Goal: Contribute content

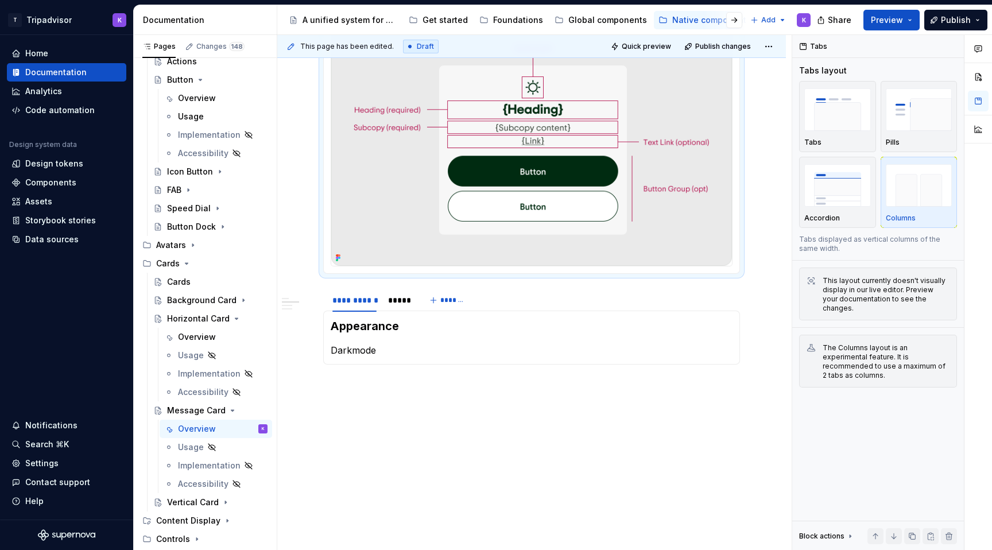
scroll to position [964, 0]
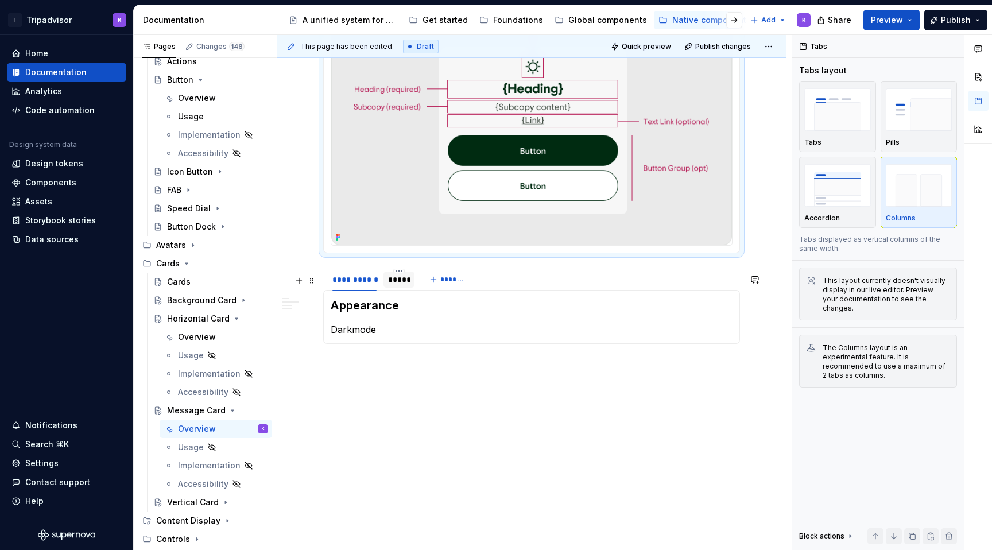
click at [403, 279] on div "*****" at bounding box center [399, 279] width 22 height 11
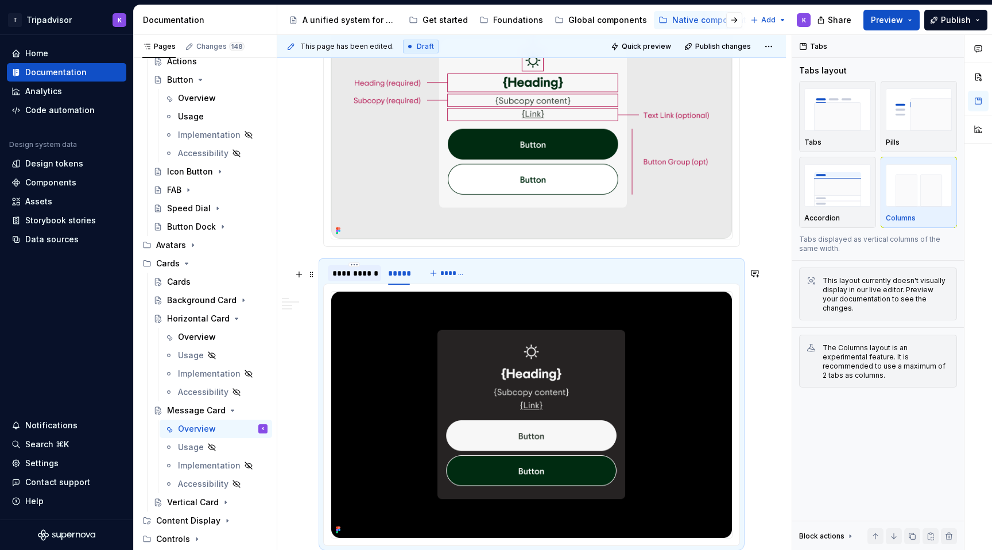
click at [353, 279] on div "**********" at bounding box center [354, 273] width 44 height 11
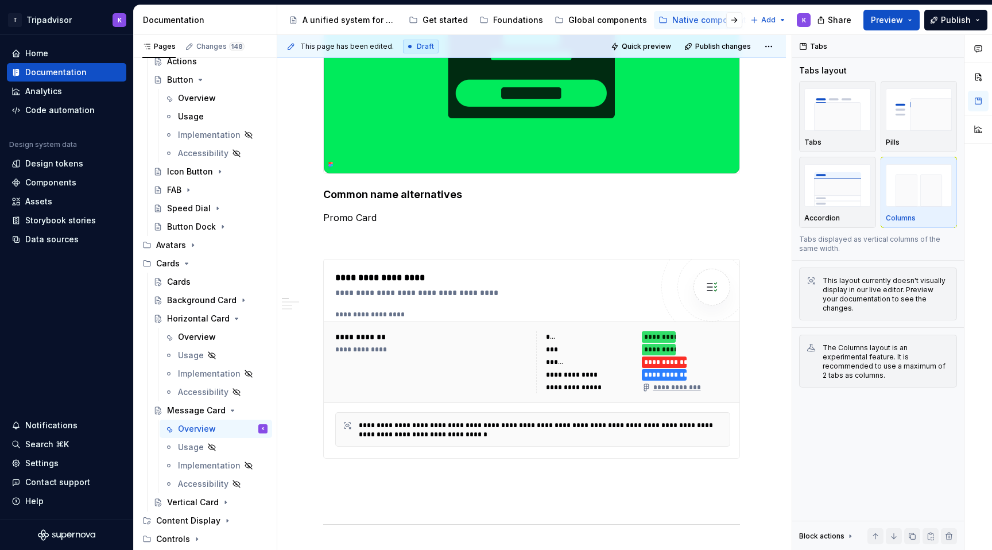
scroll to position [0, 0]
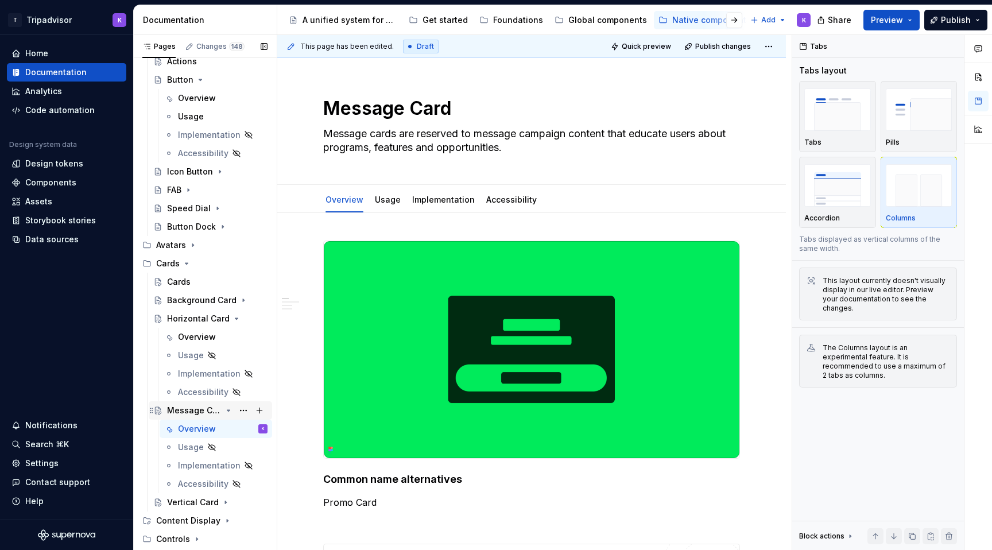
click at [226, 411] on icon "Page tree" at bounding box center [228, 410] width 9 height 9
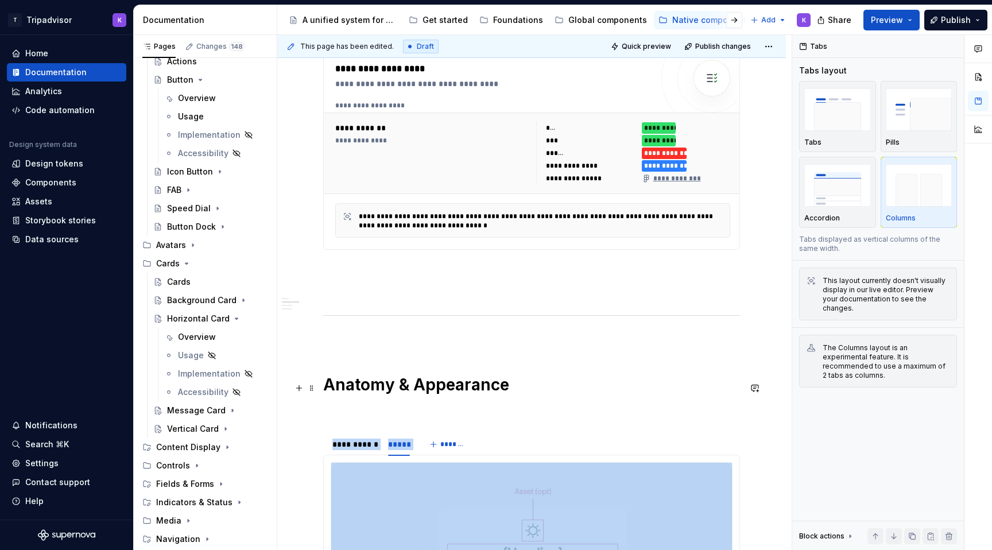
scroll to position [492, 0]
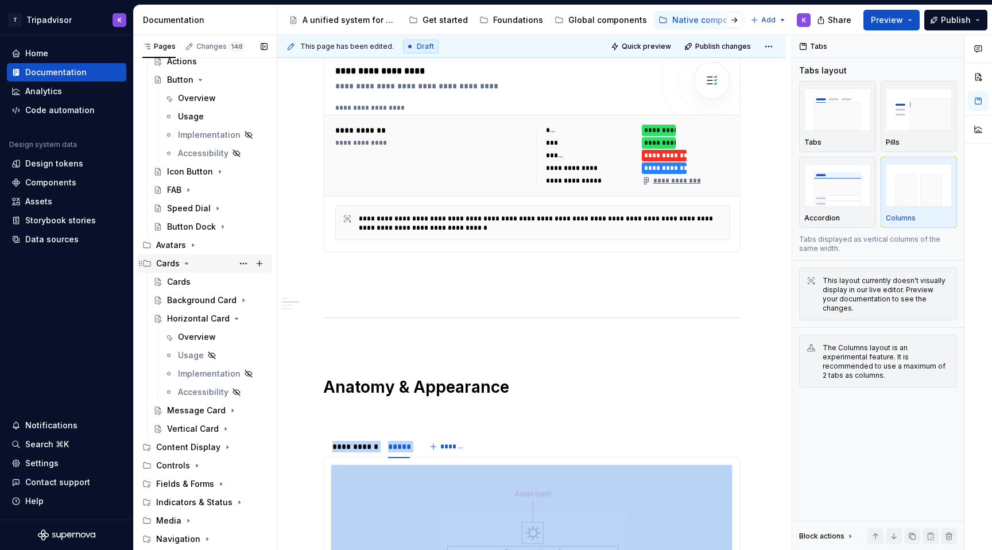
click at [185, 263] on icon "Page tree" at bounding box center [186, 263] width 3 height 1
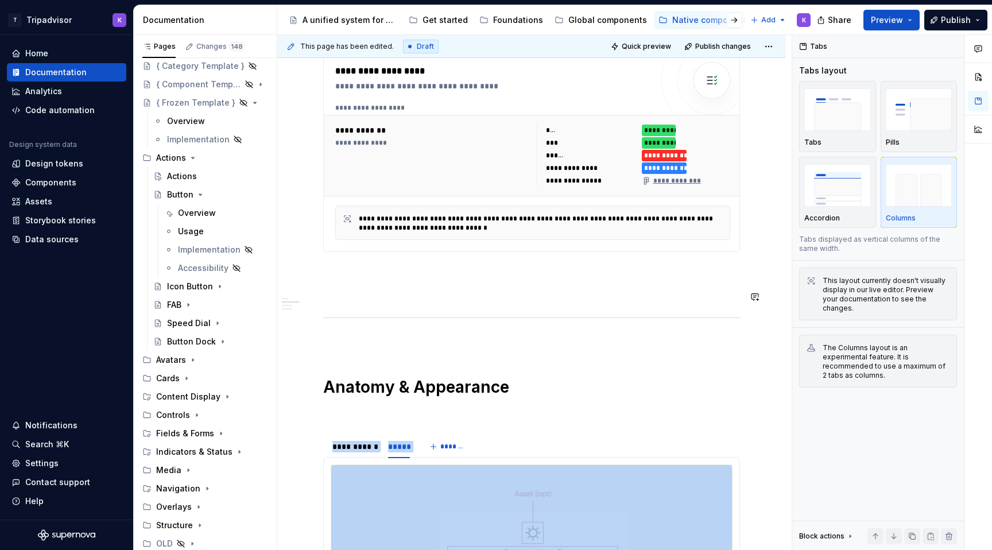
scroll to position [964, 0]
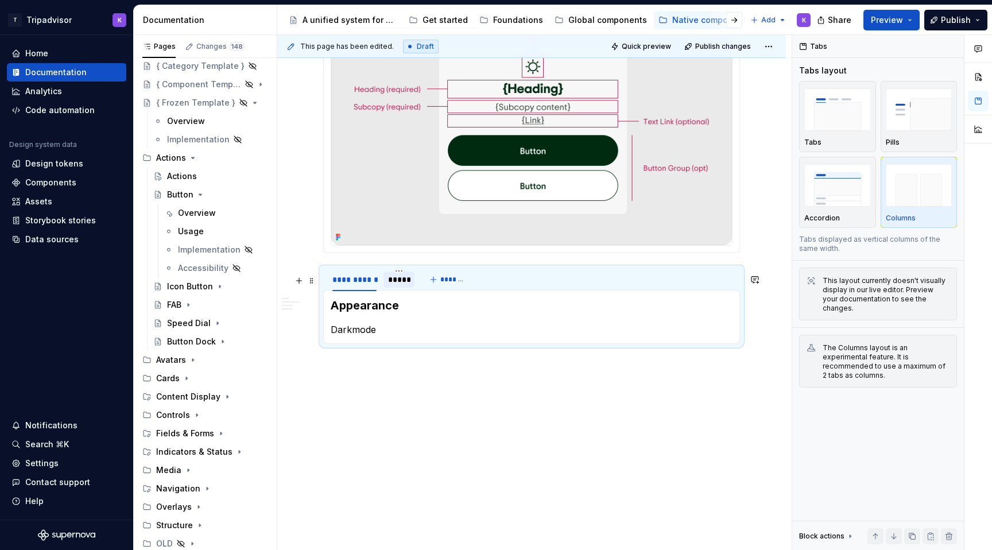
click at [408, 287] on div "*****" at bounding box center [399, 280] width 31 height 16
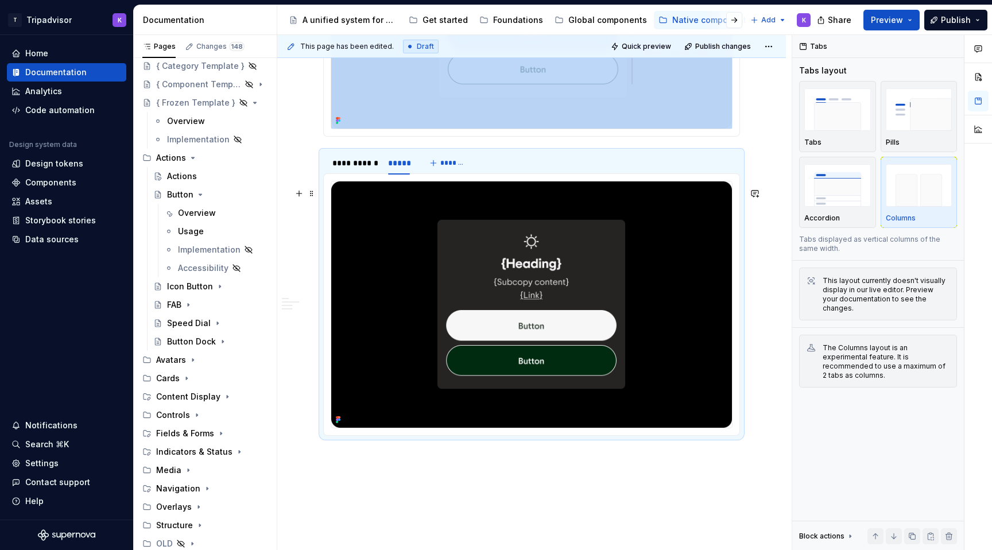
scroll to position [1080, 0]
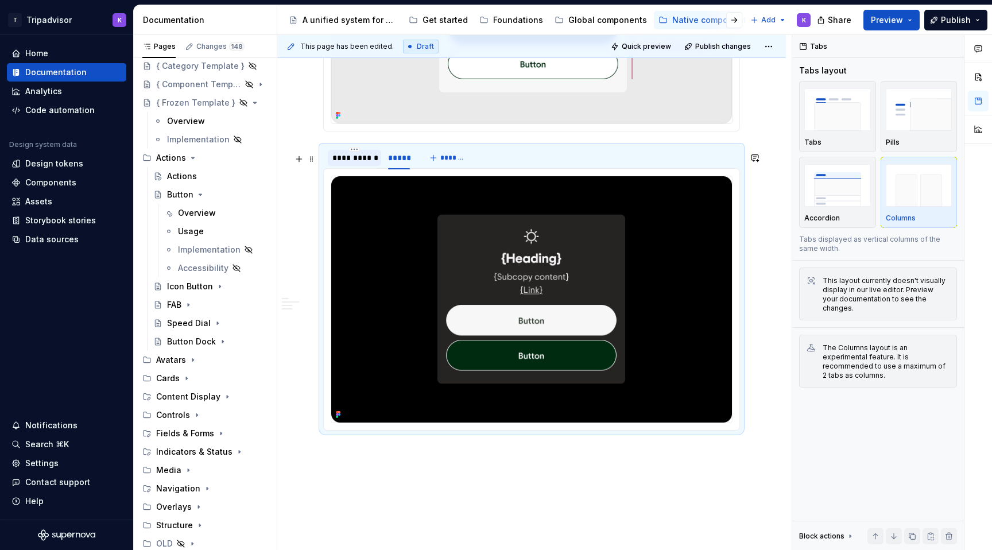
click at [366, 164] on div "**********" at bounding box center [354, 157] width 44 height 11
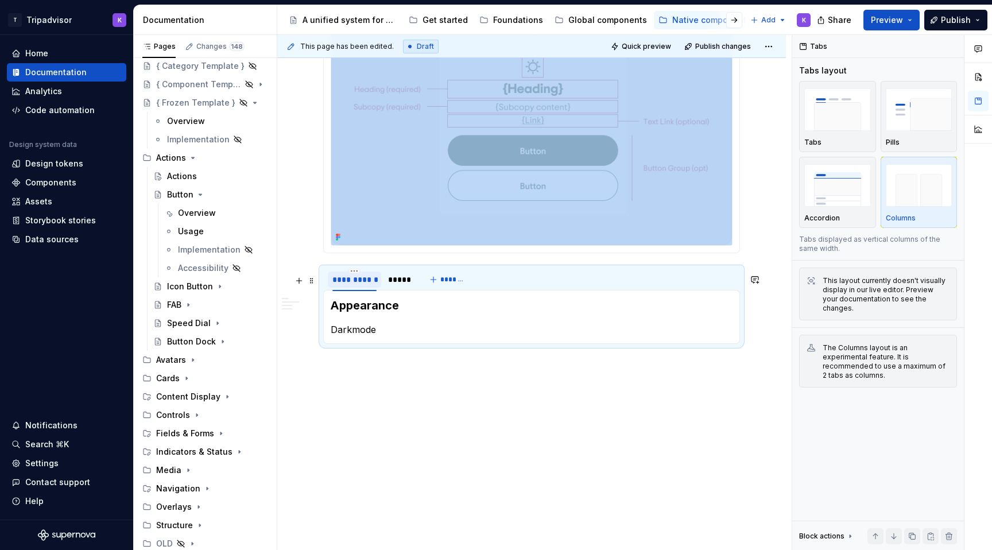
scroll to position [964, 0]
click at [199, 191] on icon "Page tree" at bounding box center [200, 194] width 9 height 9
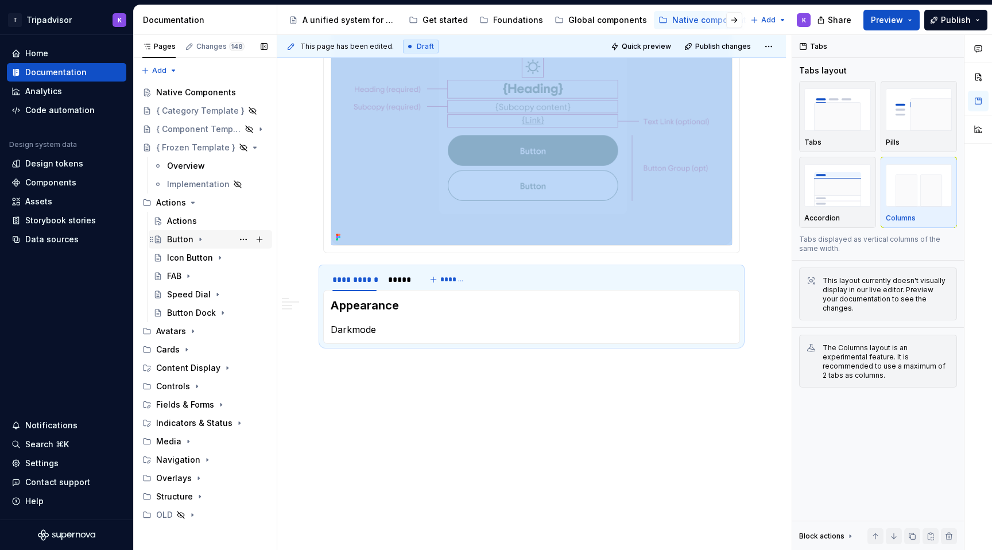
scroll to position [0, 0]
click at [191, 203] on icon "Page tree" at bounding box center [192, 202] width 9 height 9
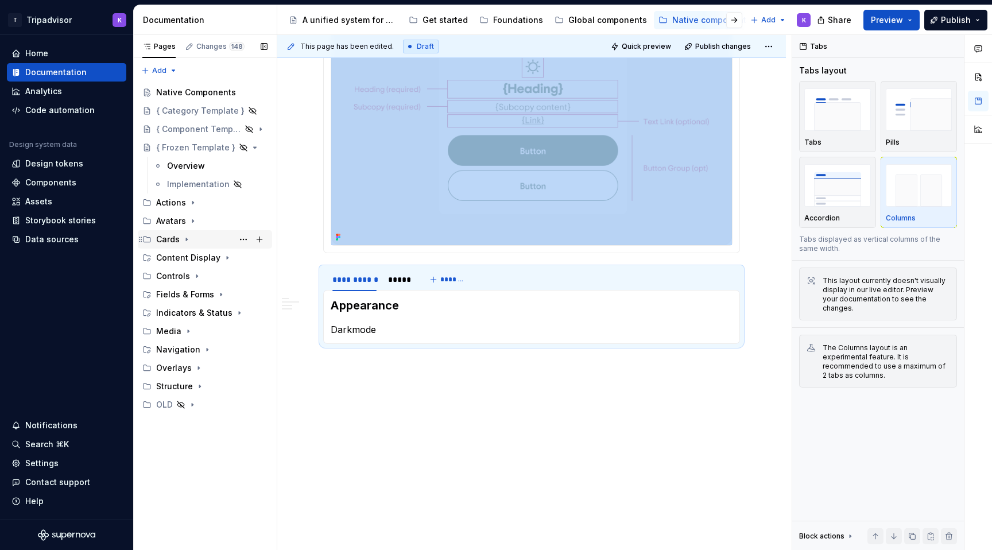
click at [186, 239] on icon "Page tree" at bounding box center [186, 239] width 1 height 3
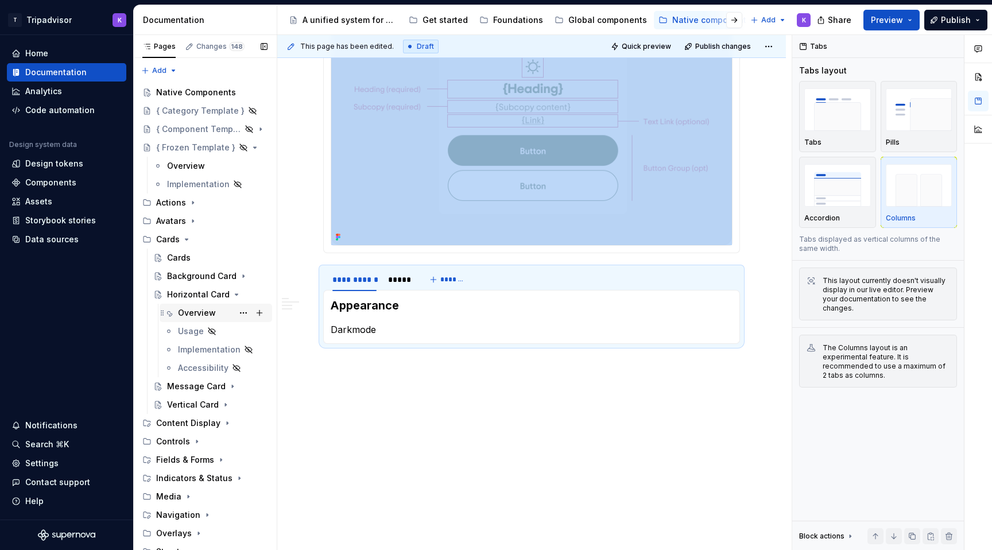
click at [202, 316] on div "Overview" at bounding box center [197, 312] width 38 height 11
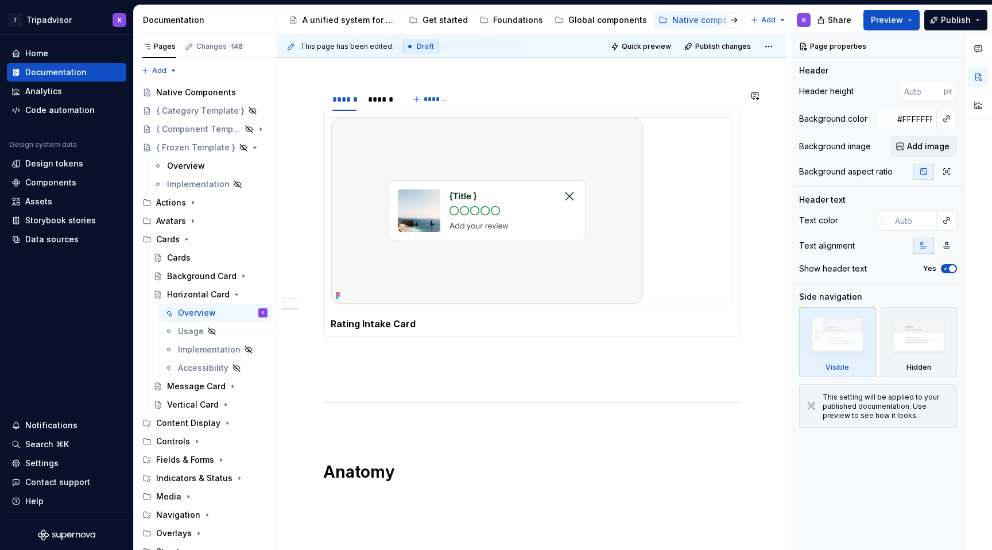
scroll to position [981, 0]
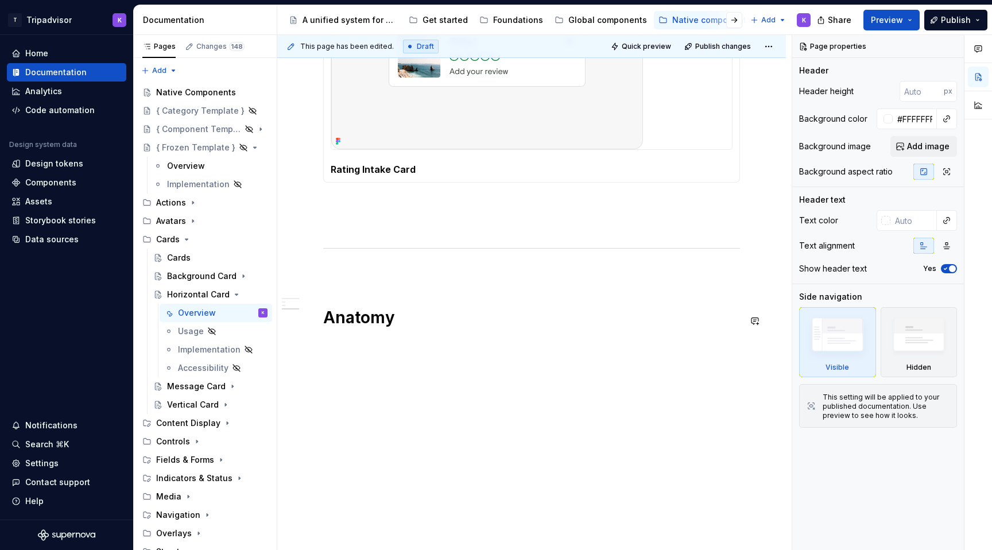
type textarea "*"
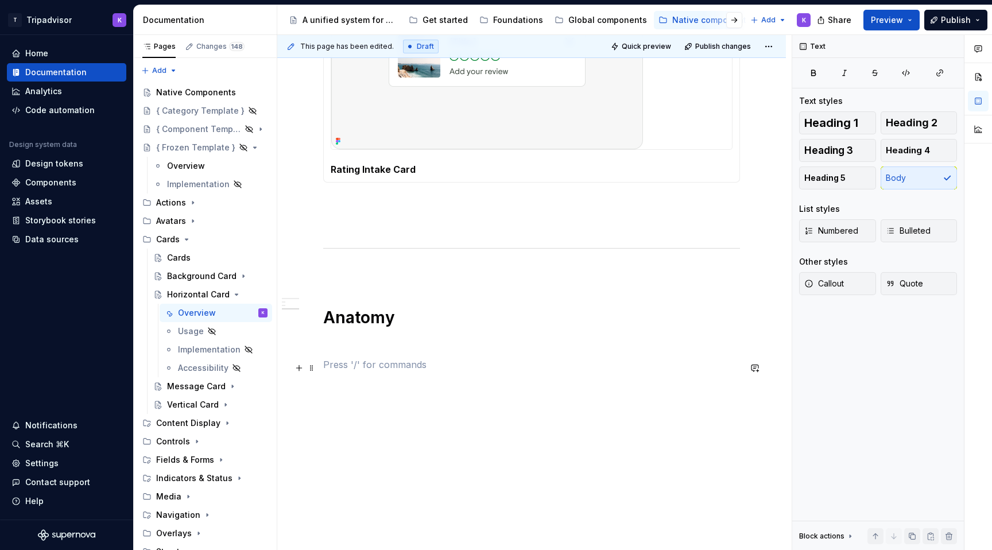
click at [384, 359] on p at bounding box center [531, 365] width 417 height 14
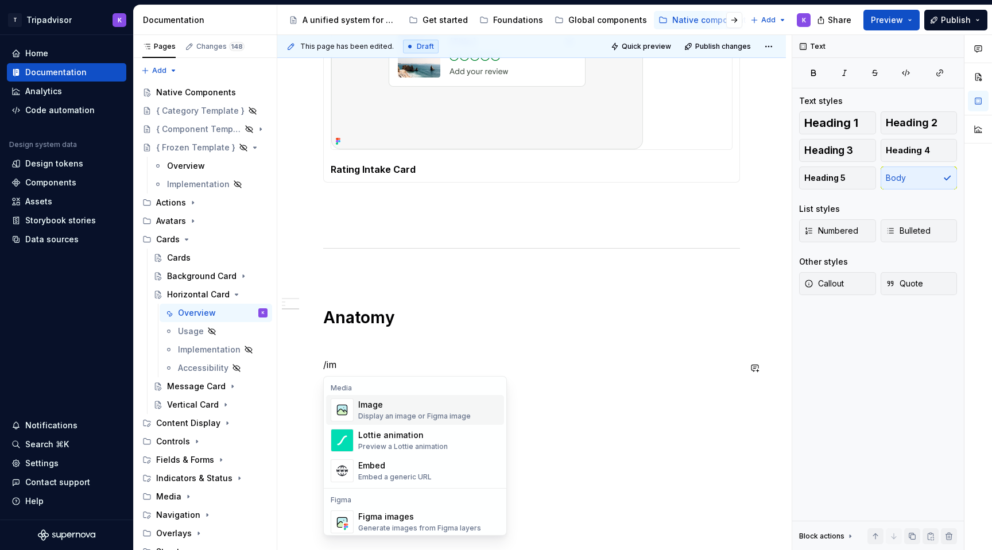
click at [369, 399] on div "Image" at bounding box center [414, 404] width 113 height 11
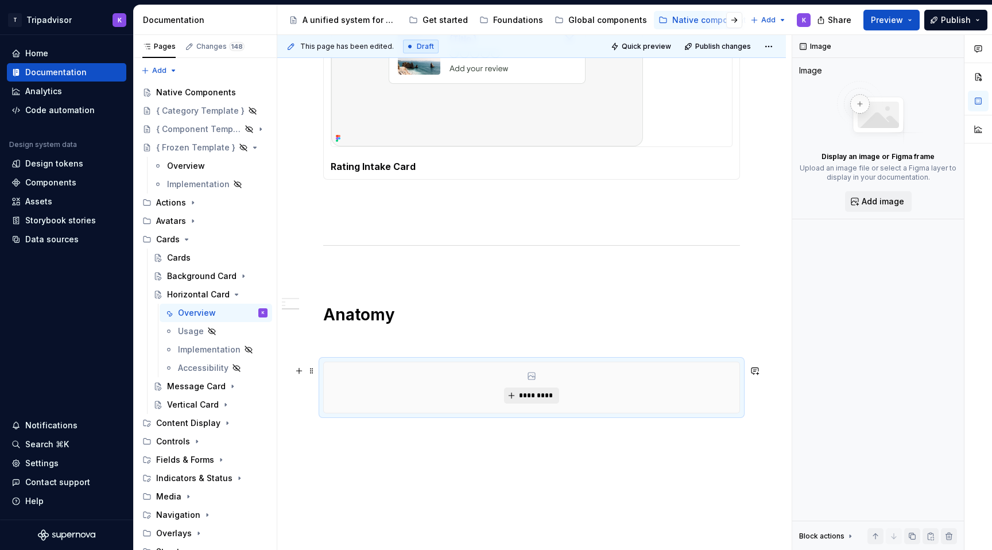
click at [525, 399] on span "*********" at bounding box center [536, 395] width 35 height 9
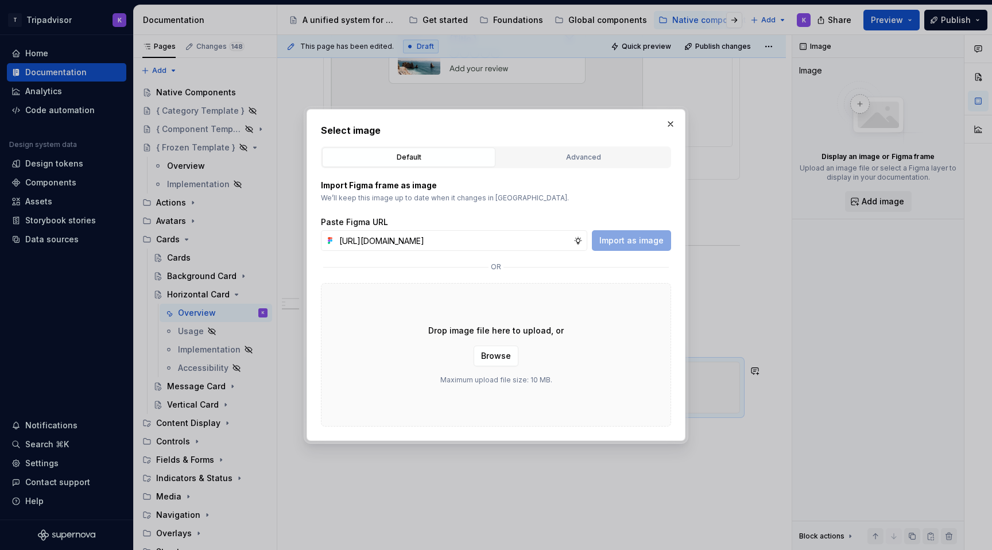
scroll to position [0, 307]
type input "[URL][DOMAIN_NAME]"
click at [638, 240] on span "Import as image" at bounding box center [632, 240] width 64 height 11
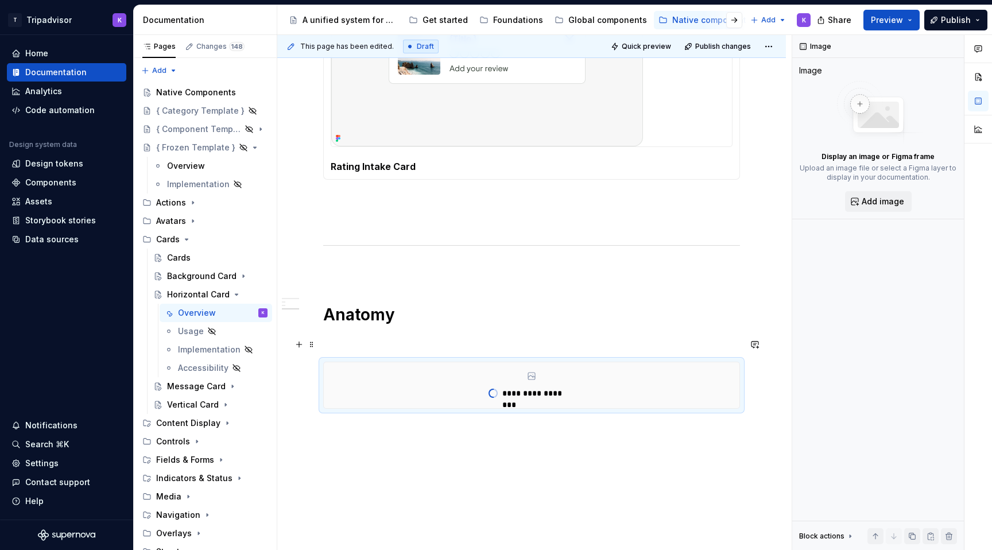
click at [376, 348] on p at bounding box center [531, 341] width 417 height 14
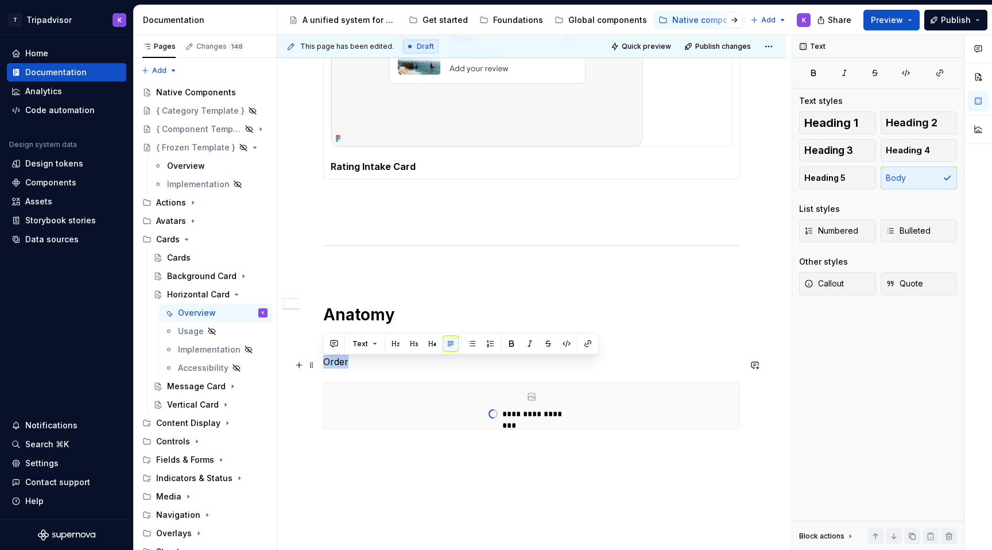
drag, startPoint x: 370, startPoint y: 357, endPoint x: 349, endPoint y: 368, distance: 23.6
click at [833, 150] on span "Heading 3" at bounding box center [829, 150] width 49 height 11
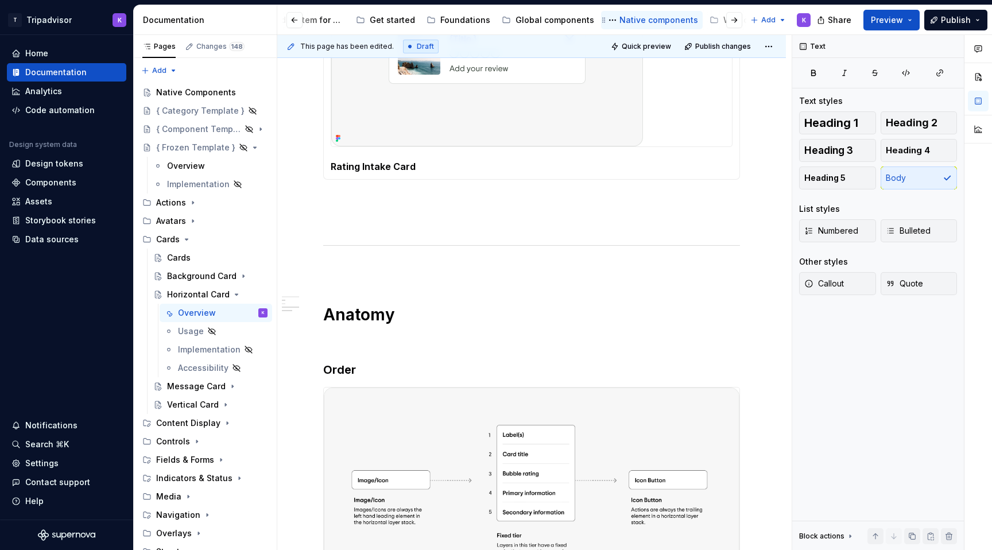
scroll to position [0, 80]
click at [696, 16] on div "Web components" at bounding box center [731, 19] width 70 height 11
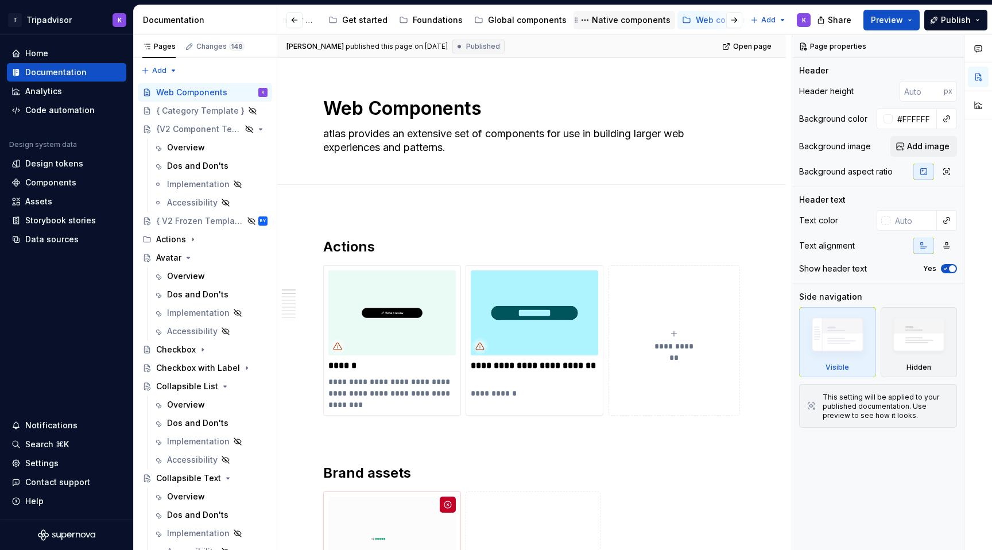
click at [600, 25] on div "Native components" at bounding box center [631, 19] width 79 height 11
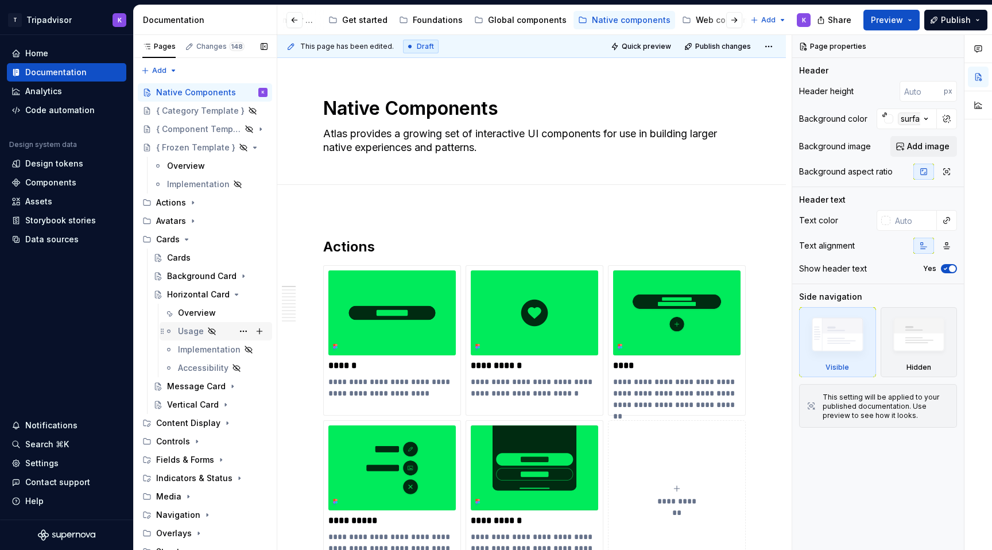
click at [198, 324] on div "Usage" at bounding box center [223, 331] width 90 height 16
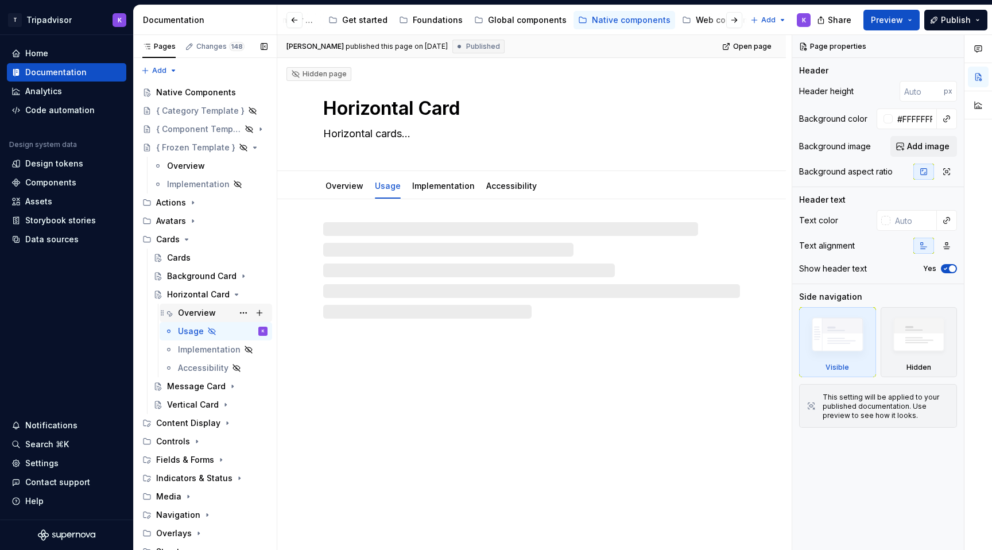
click at [199, 315] on div "Overview" at bounding box center [197, 312] width 38 height 11
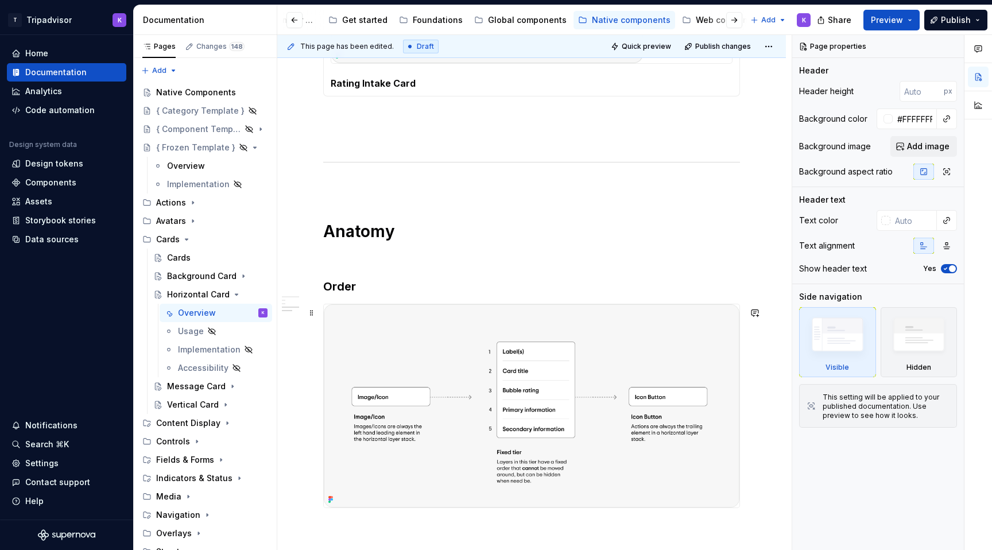
scroll to position [1255, 0]
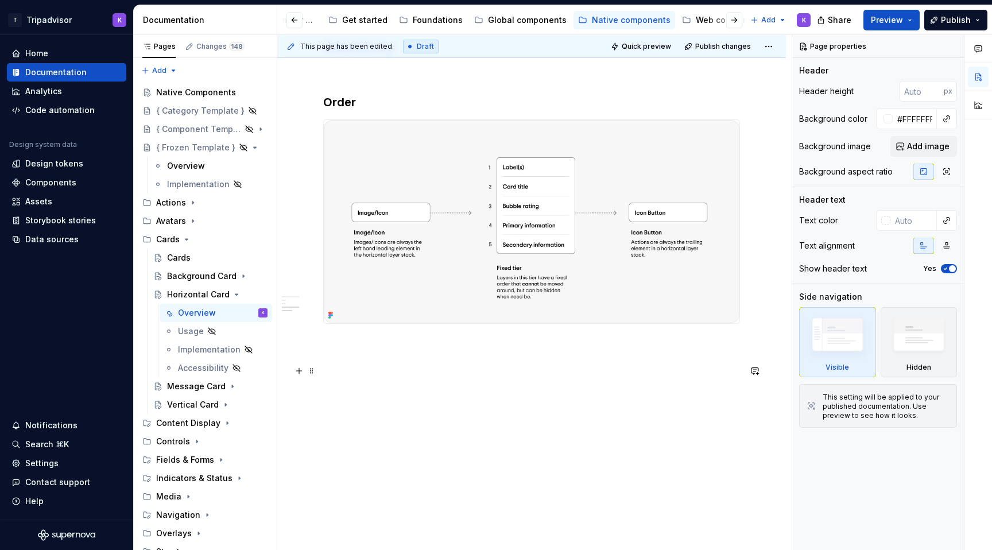
type textarea "*"
click at [362, 366] on p at bounding box center [531, 365] width 417 height 14
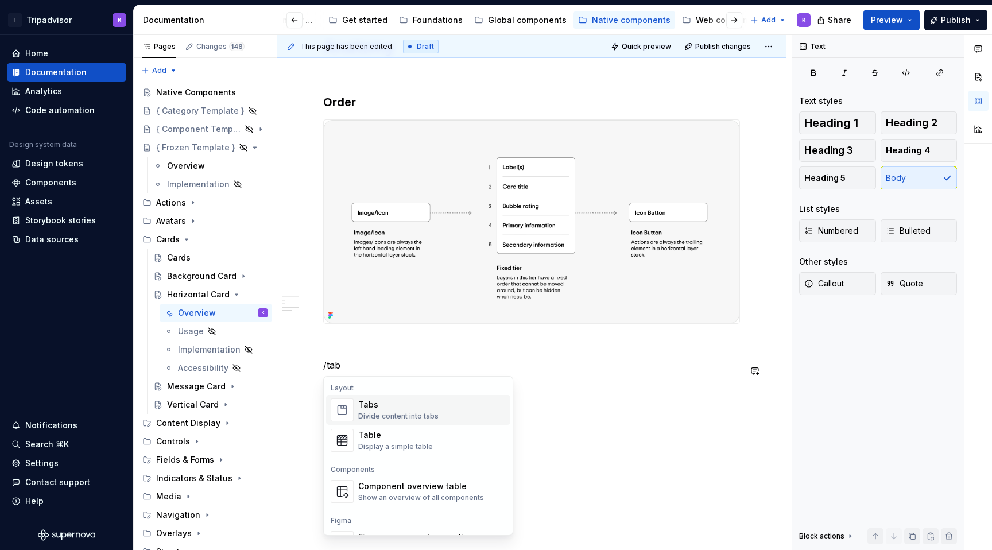
drag, startPoint x: 362, startPoint y: 436, endPoint x: 368, endPoint y: 412, distance: 24.9
click at [368, 412] on div "Tabs Divide content into tabs Table Display a simple table" at bounding box center [418, 425] width 184 height 60
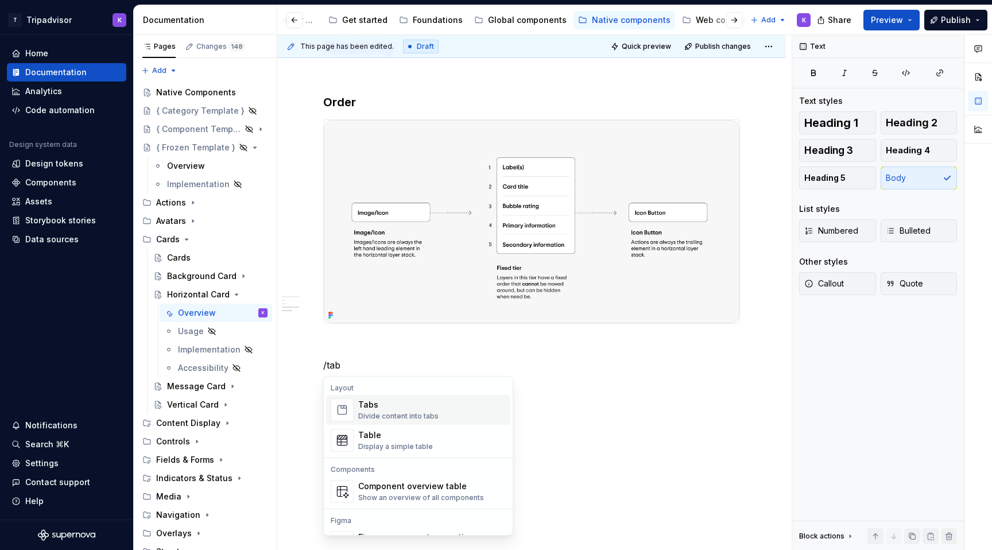
click at [364, 407] on div "Tabs" at bounding box center [398, 404] width 80 height 11
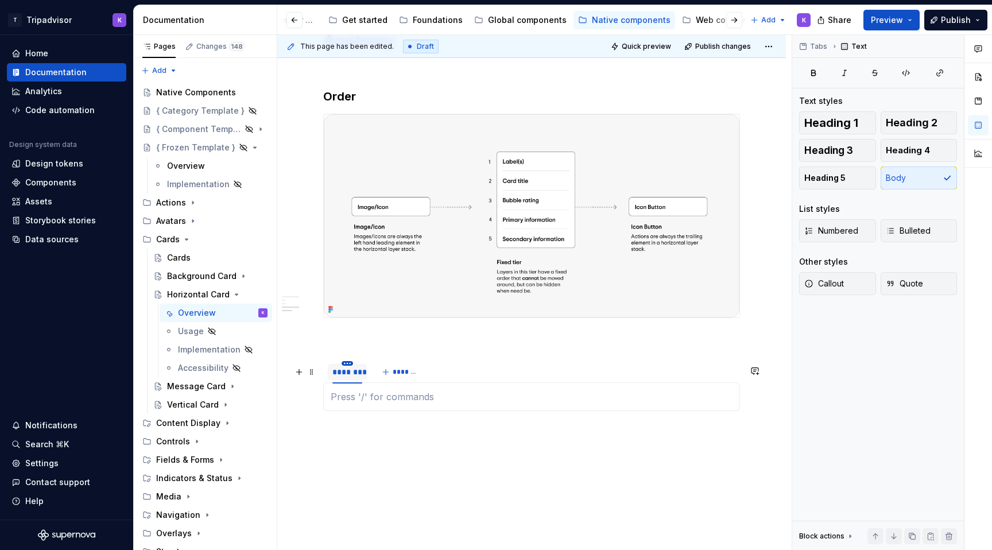
click at [349, 368] on html "T Tripadvisor K Home Documentation Analytics Code automation Design system data…" at bounding box center [496, 275] width 992 height 550
click at [367, 387] on div "Edit name" at bounding box center [400, 385] width 75 height 11
type input "**********"
click at [431, 377] on button "*******" at bounding box center [410, 372] width 45 height 16
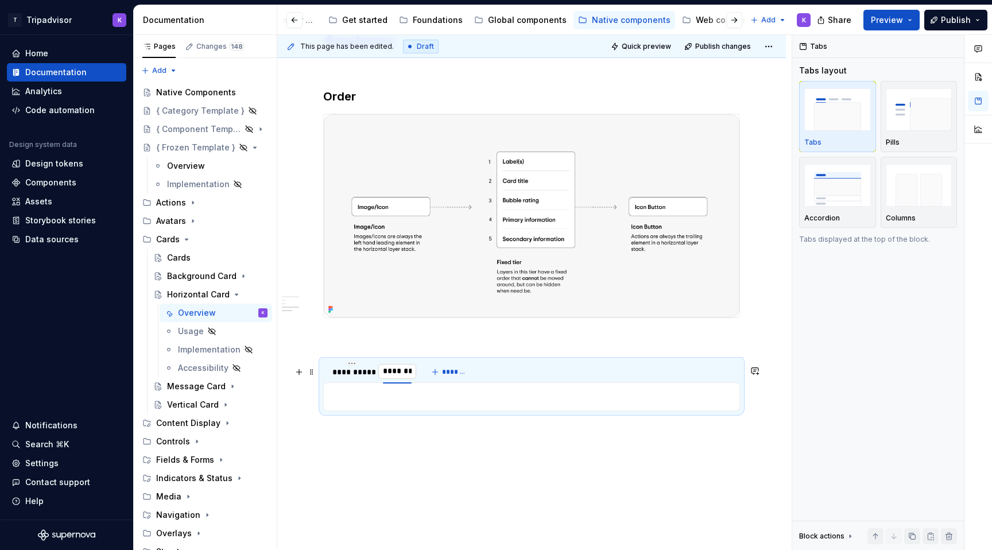
type input "**********"
click at [457, 377] on span "*******" at bounding box center [470, 372] width 26 height 9
type input "**********"
click at [347, 365] on section "**********" at bounding box center [531, 385] width 417 height 52
click at [348, 378] on div "**********" at bounding box center [351, 371] width 39 height 11
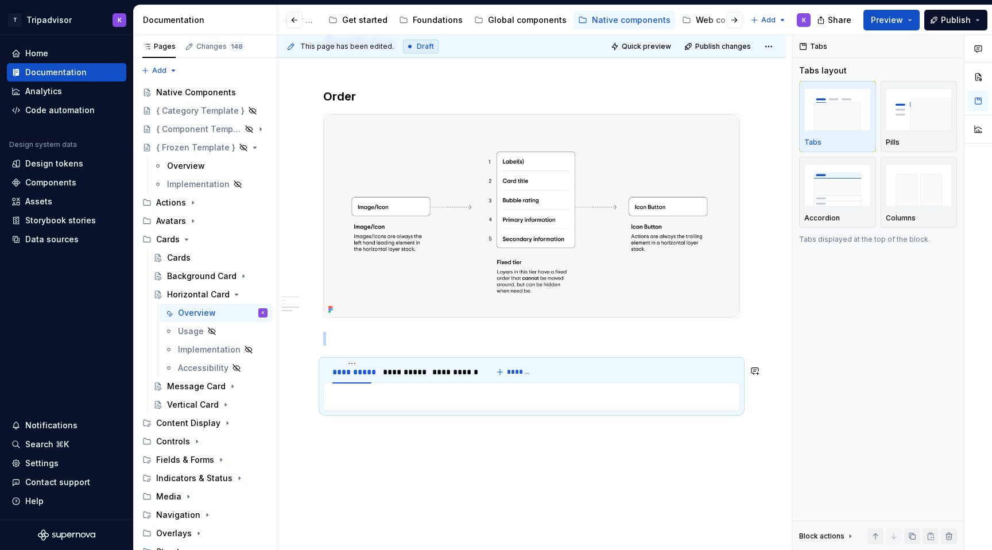
click at [356, 402] on p at bounding box center [532, 397] width 402 height 14
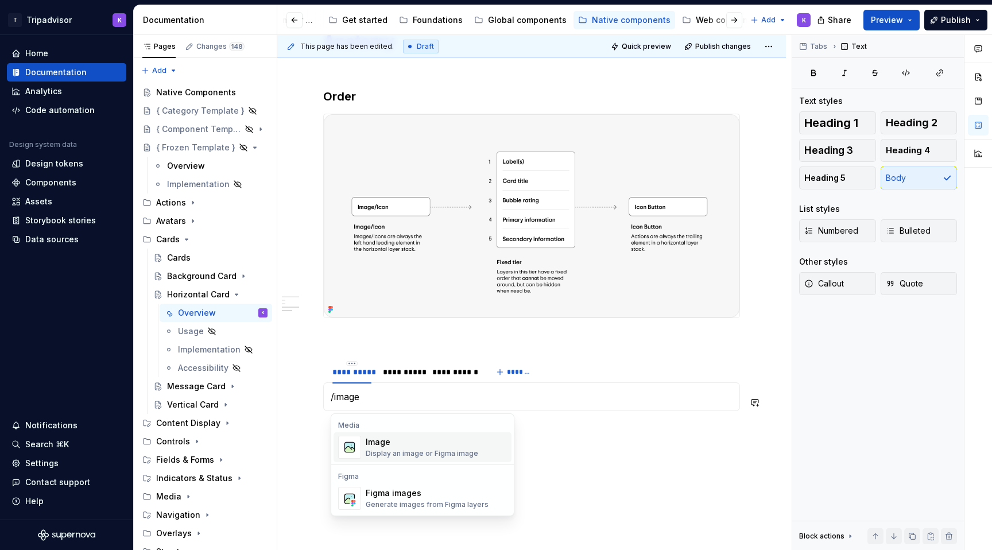
click at [385, 447] on div "Image" at bounding box center [422, 441] width 113 height 11
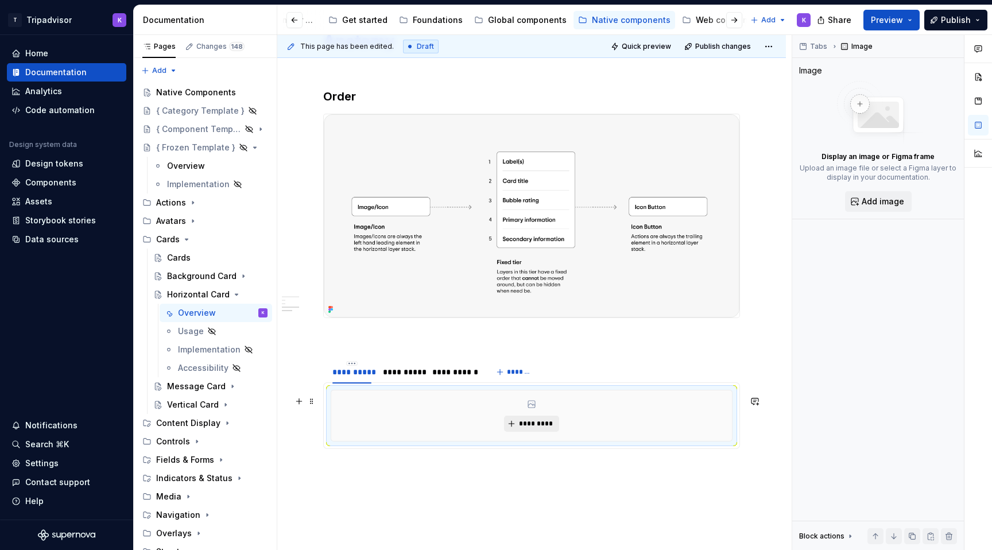
click at [512, 429] on button "*********" at bounding box center [531, 424] width 55 height 16
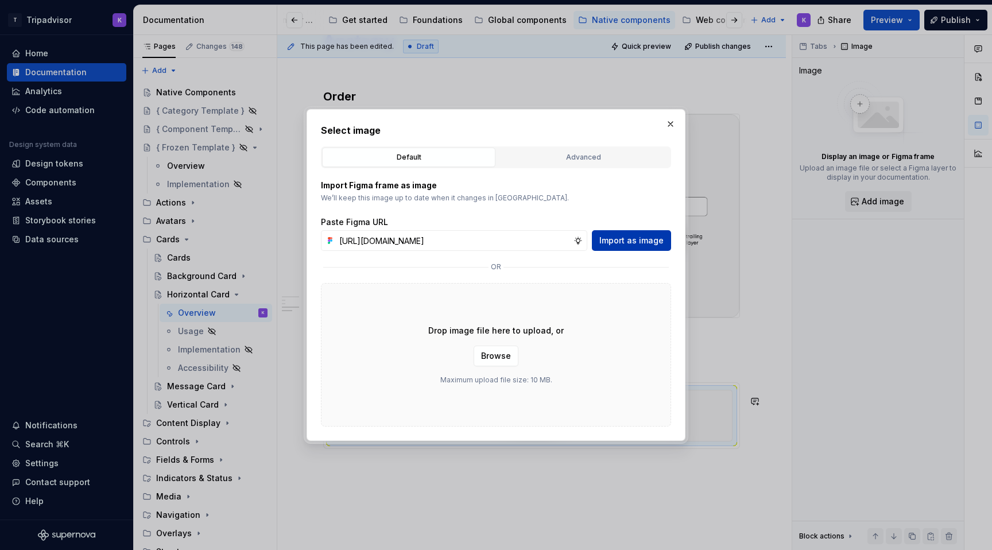
scroll to position [0, 304]
type input "[URL][DOMAIN_NAME]"
click at [619, 237] on span "Import as image" at bounding box center [632, 240] width 64 height 11
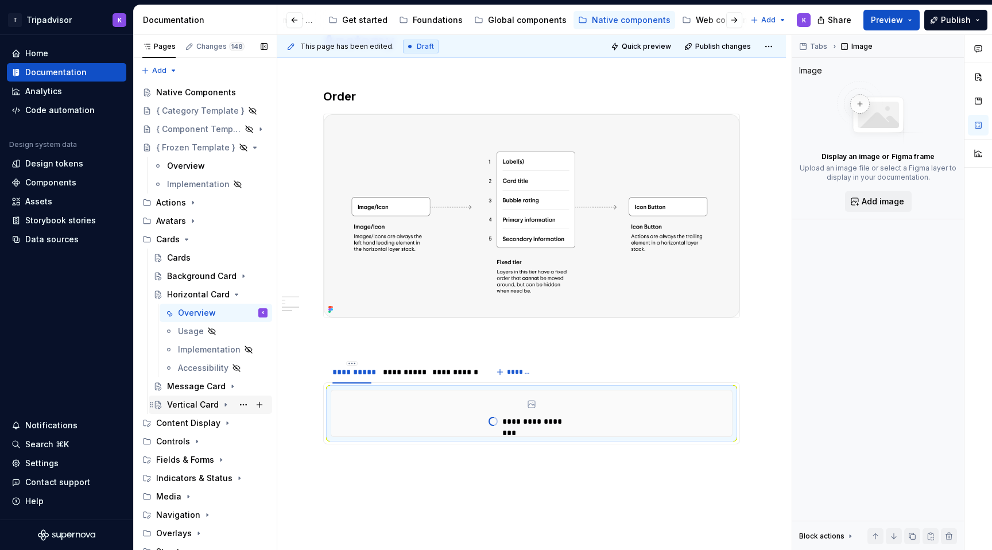
click at [189, 400] on div "Vertical Card" at bounding box center [193, 404] width 52 height 11
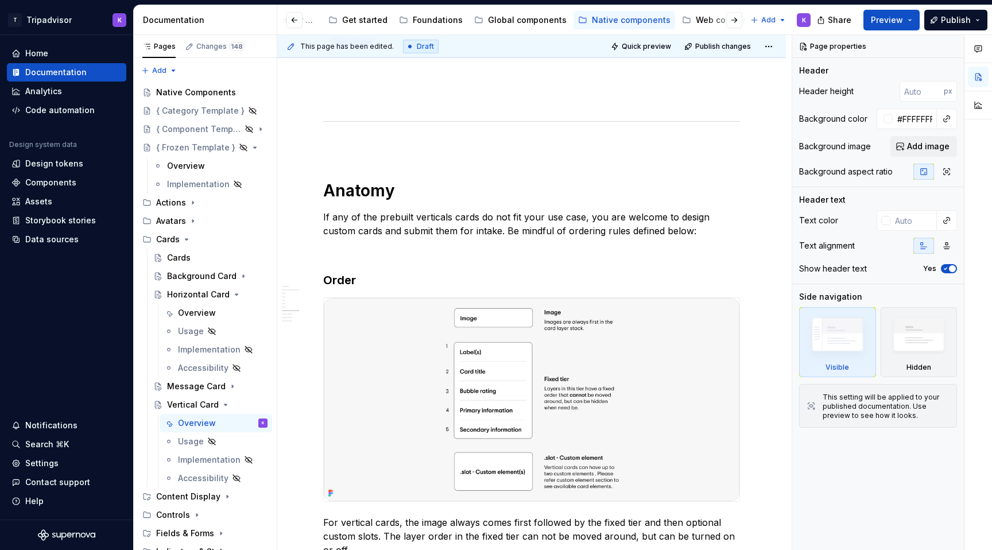
scroll to position [1630, 0]
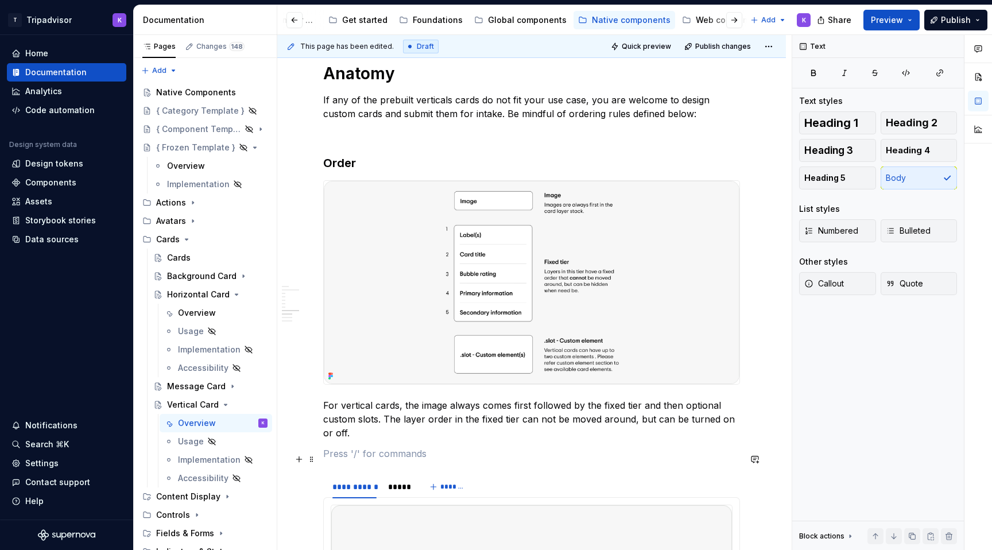
click at [388, 454] on p at bounding box center [531, 454] width 417 height 14
click at [198, 310] on div "Overview" at bounding box center [197, 312] width 38 height 11
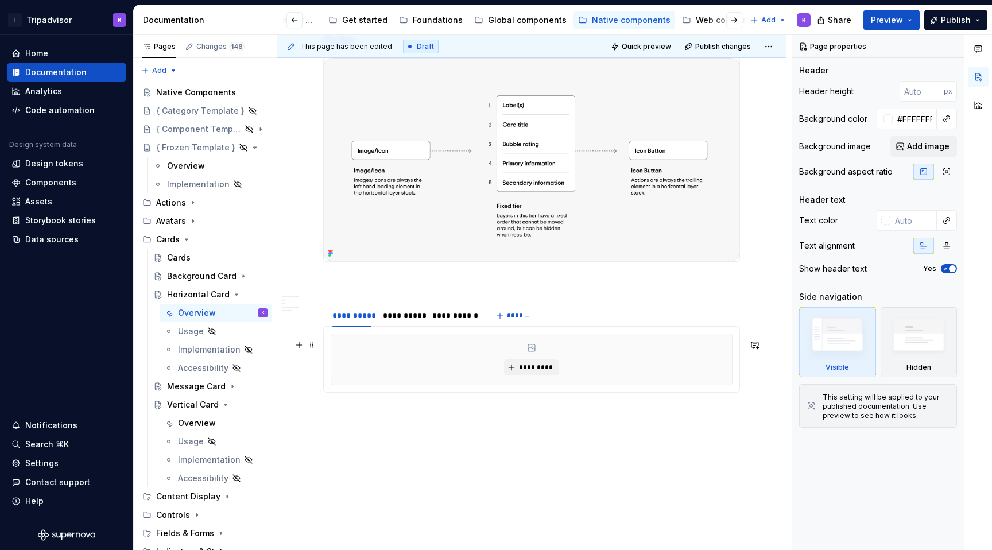
scroll to position [1347, 0]
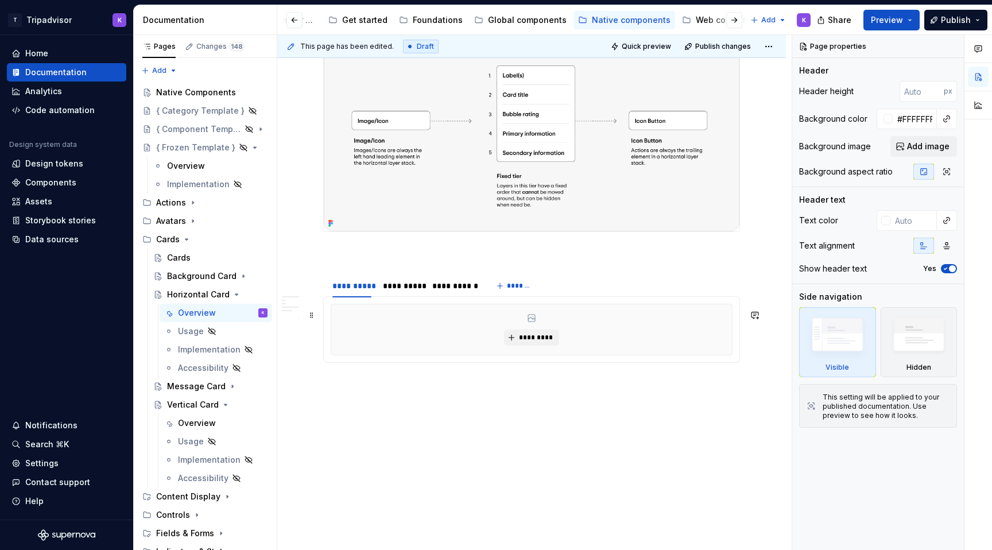
type textarea "*"
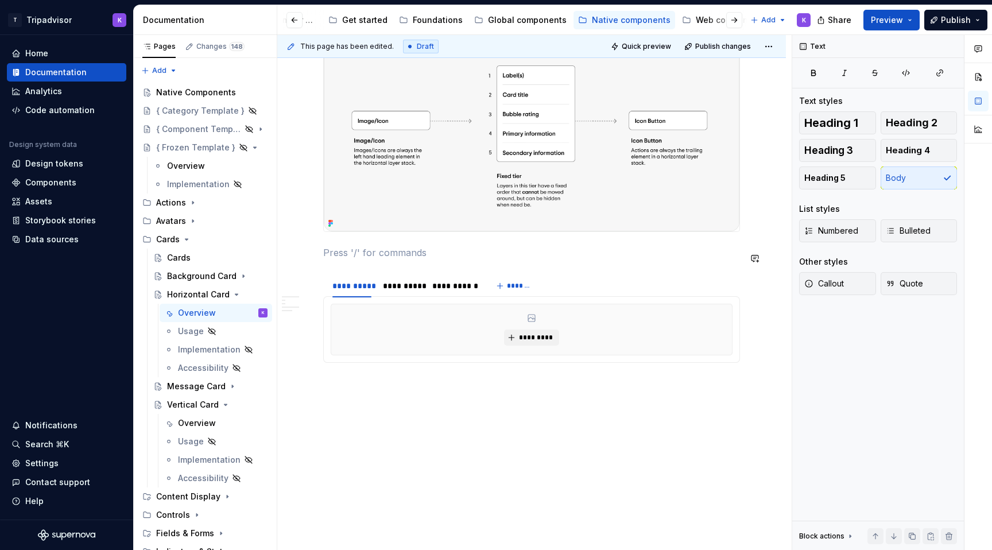
click at [524, 338] on span "*********" at bounding box center [536, 337] width 35 height 9
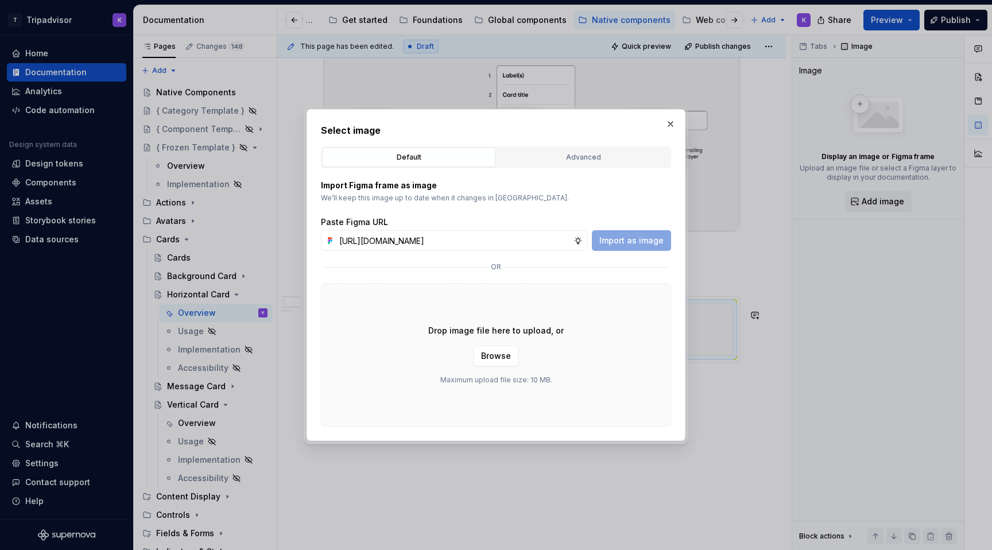
scroll to position [0, 304]
type input "[URL][DOMAIN_NAME]"
click at [621, 240] on span "Import as image" at bounding box center [632, 240] width 64 height 11
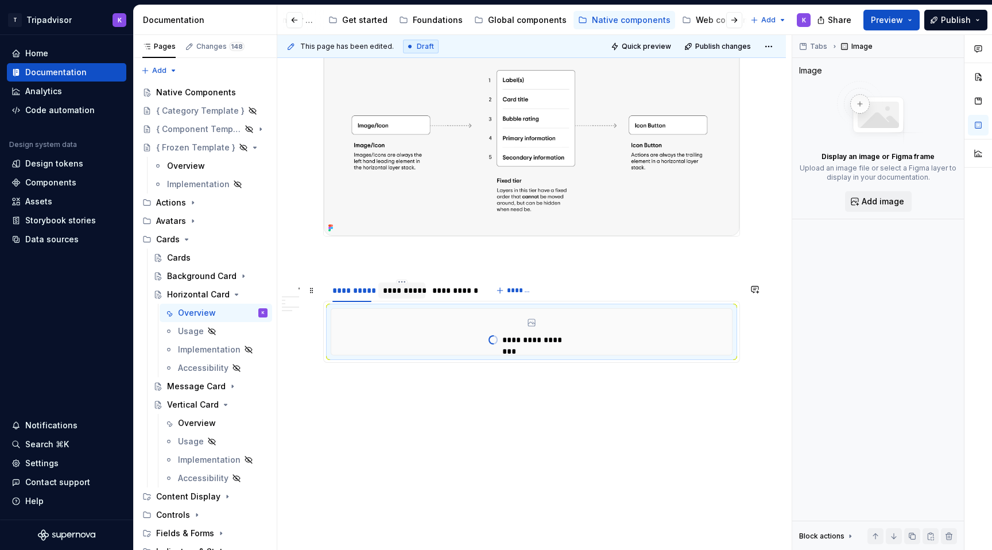
click at [403, 293] on div "**********" at bounding box center [402, 290] width 38 height 11
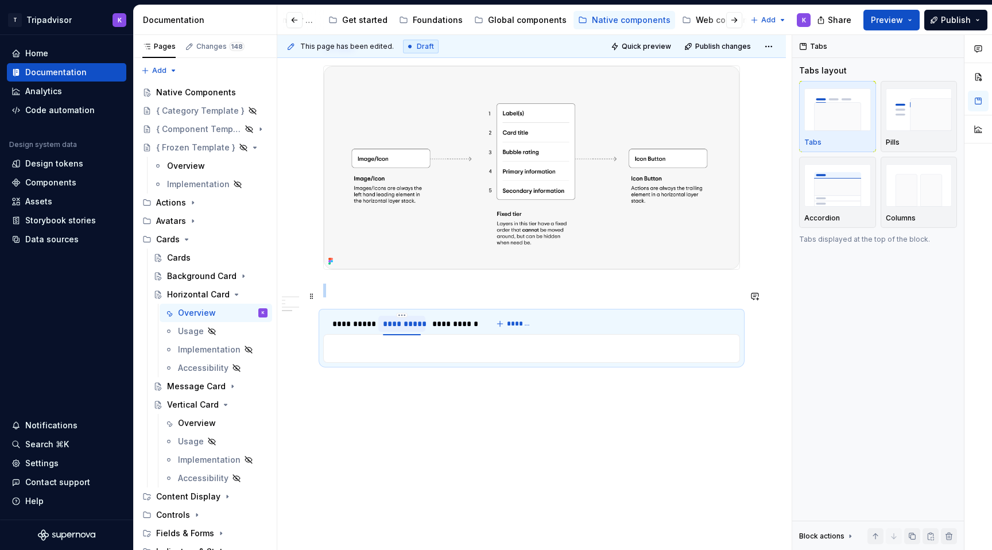
scroll to position [1309, 0]
click at [430, 349] on p at bounding box center [532, 349] width 402 height 14
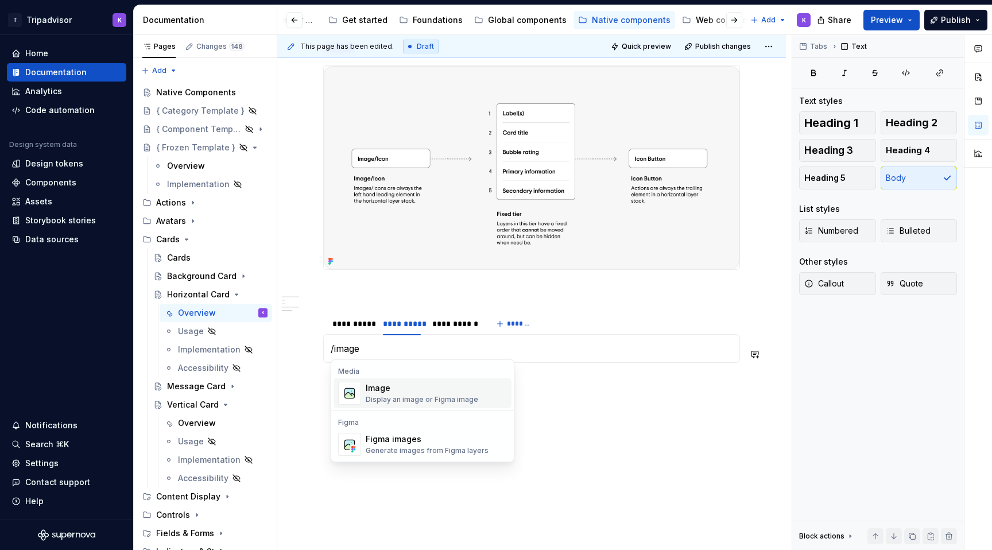
click at [422, 395] on div "Display an image or Figma image" at bounding box center [422, 399] width 113 height 9
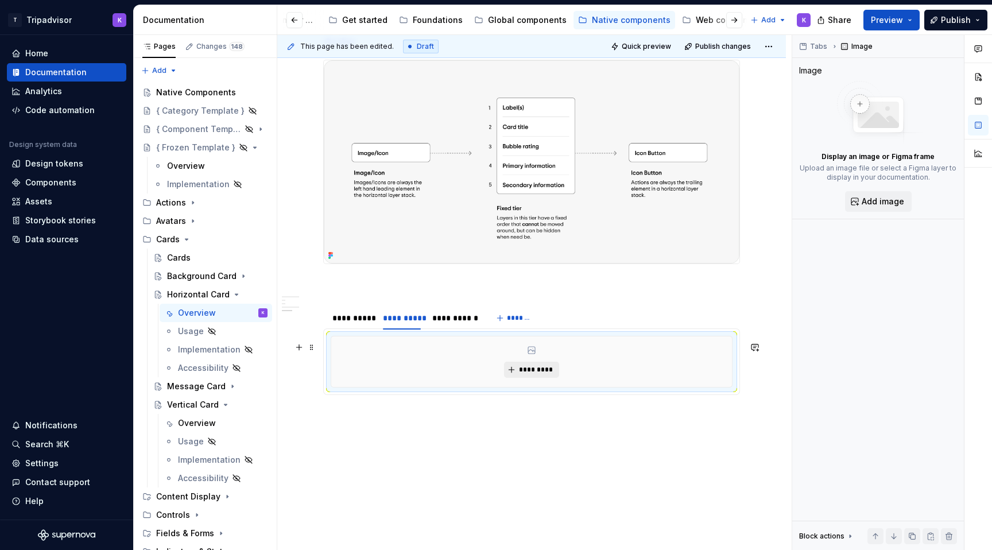
click at [556, 376] on button "*********" at bounding box center [531, 370] width 55 height 16
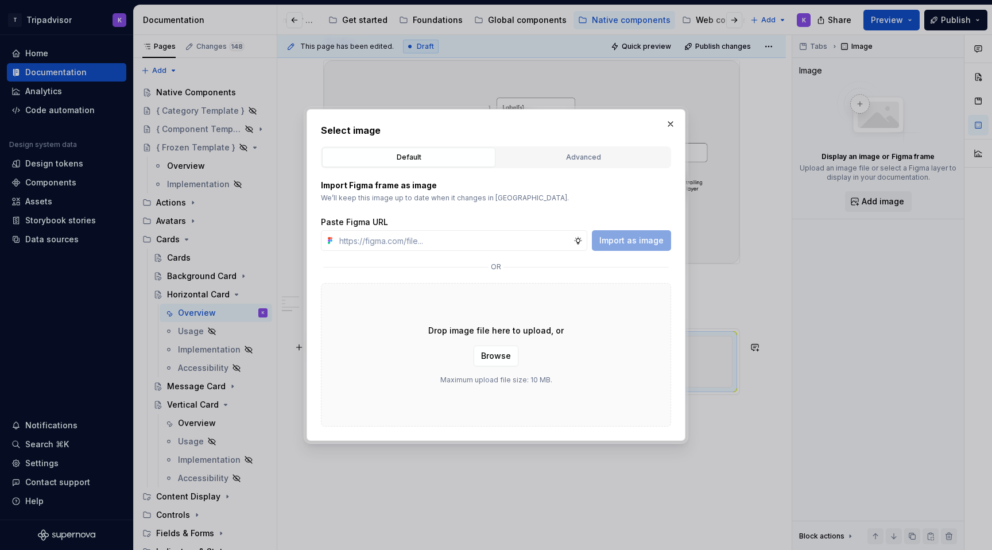
type textarea "*"
type input "[URL][DOMAIN_NAME]"
click at [635, 243] on span "Import as image" at bounding box center [632, 240] width 64 height 11
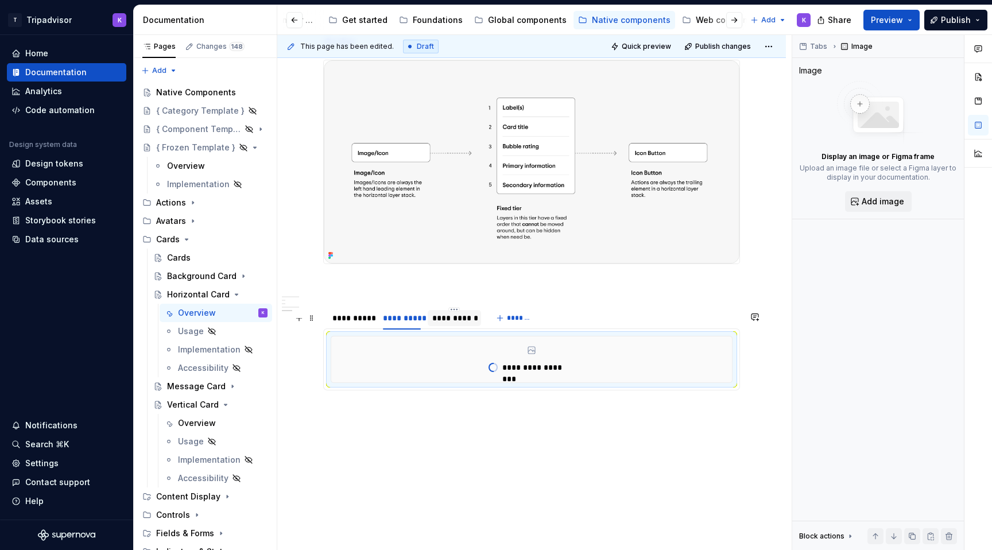
click at [465, 324] on div "**********" at bounding box center [454, 317] width 44 height 11
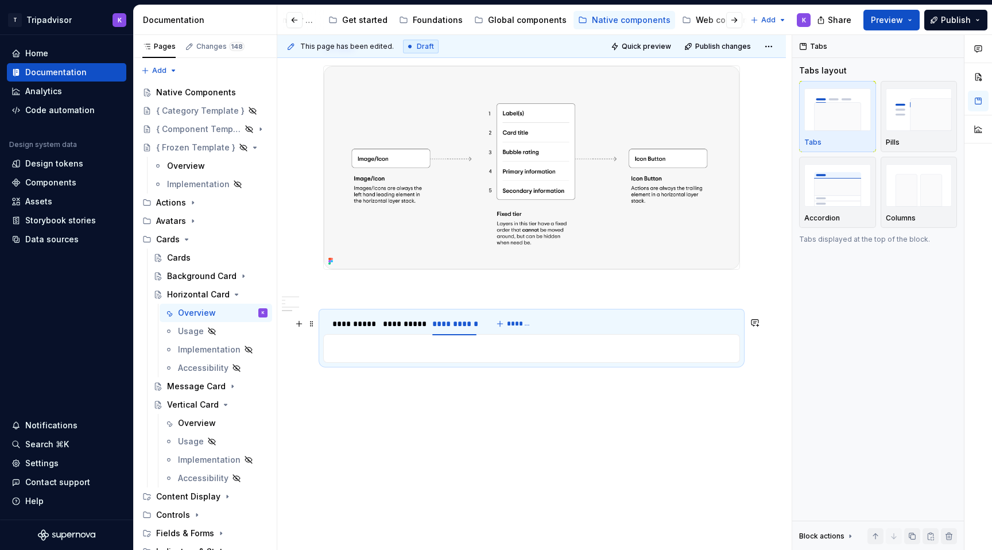
click at [455, 350] on p at bounding box center [532, 349] width 402 height 14
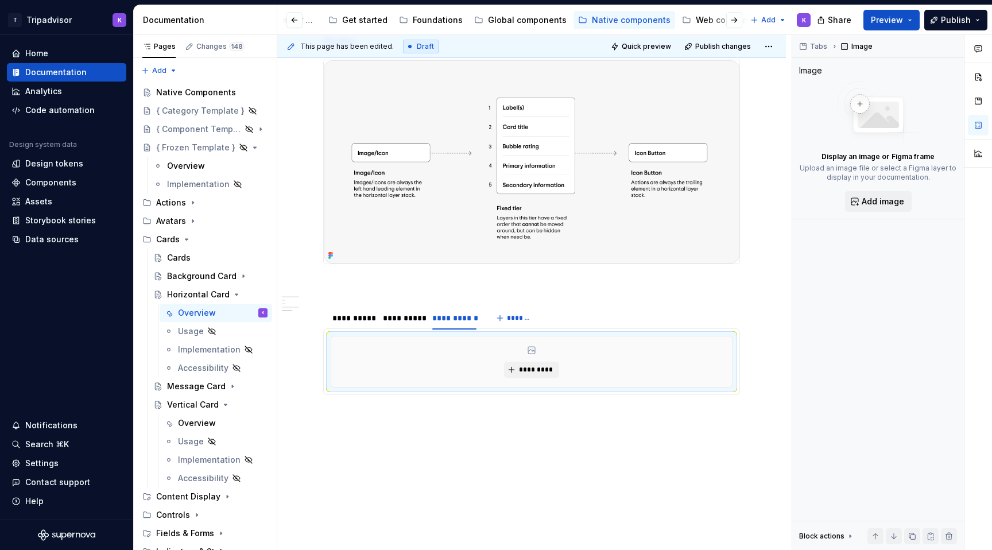
type textarea "*"
click at [530, 374] on span "*********" at bounding box center [536, 369] width 35 height 9
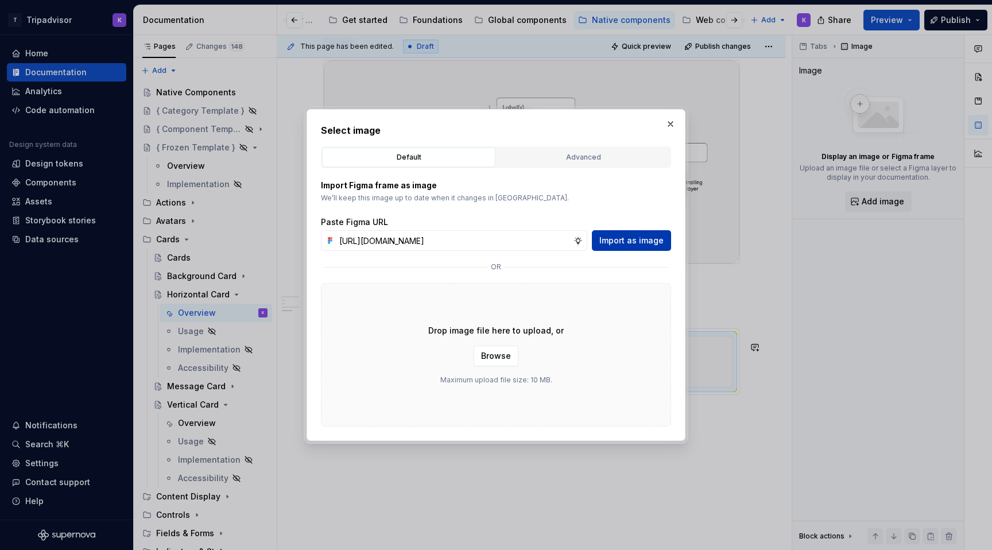
type input "[URL][DOMAIN_NAME]"
click at [639, 237] on span "Import as image" at bounding box center [632, 240] width 64 height 11
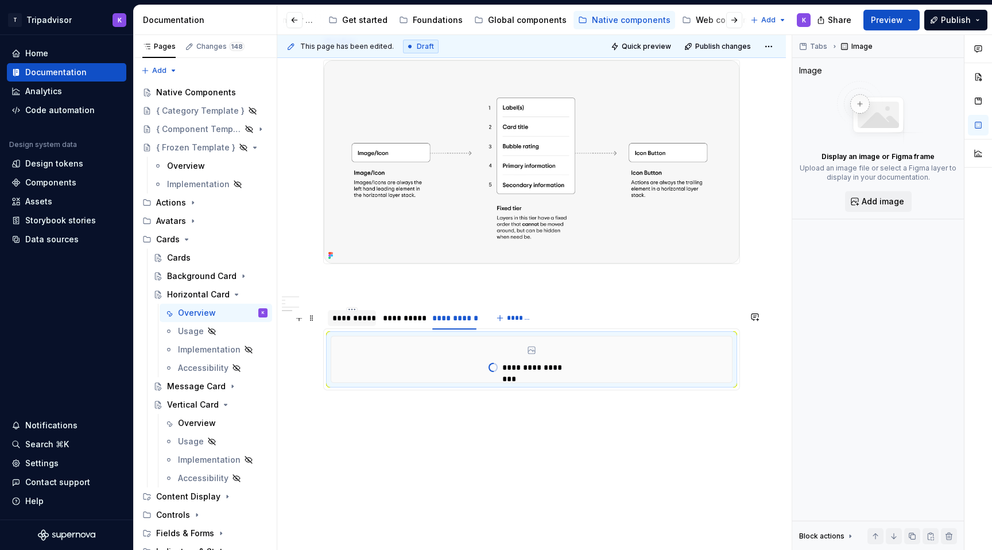
click at [364, 324] on div "**********" at bounding box center [351, 317] width 39 height 11
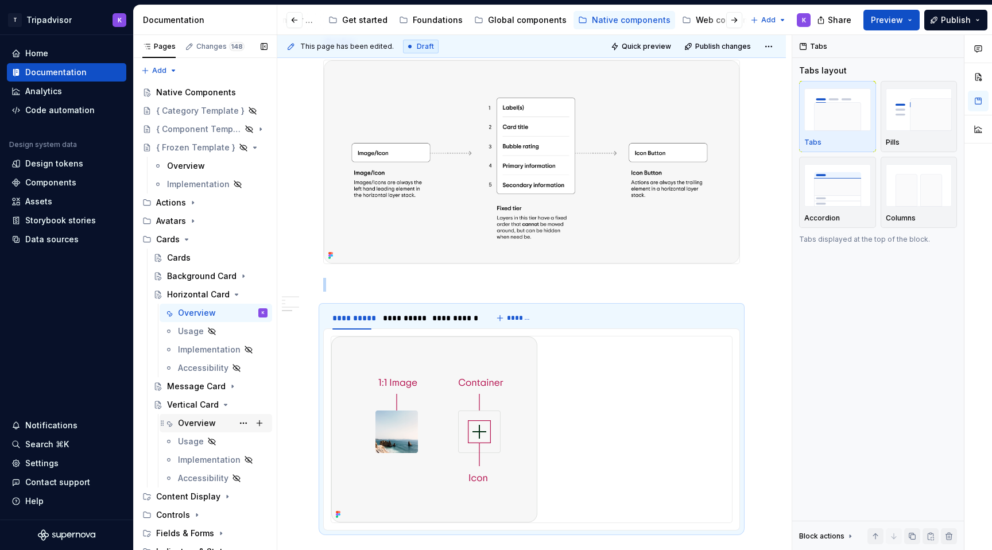
click at [206, 424] on div "Overview" at bounding box center [197, 422] width 38 height 11
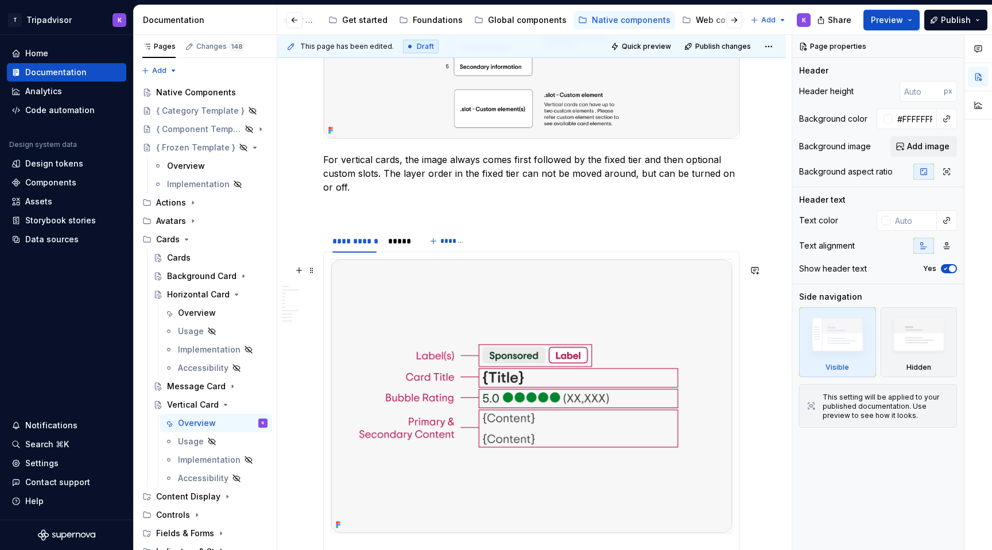
scroll to position [2026, 0]
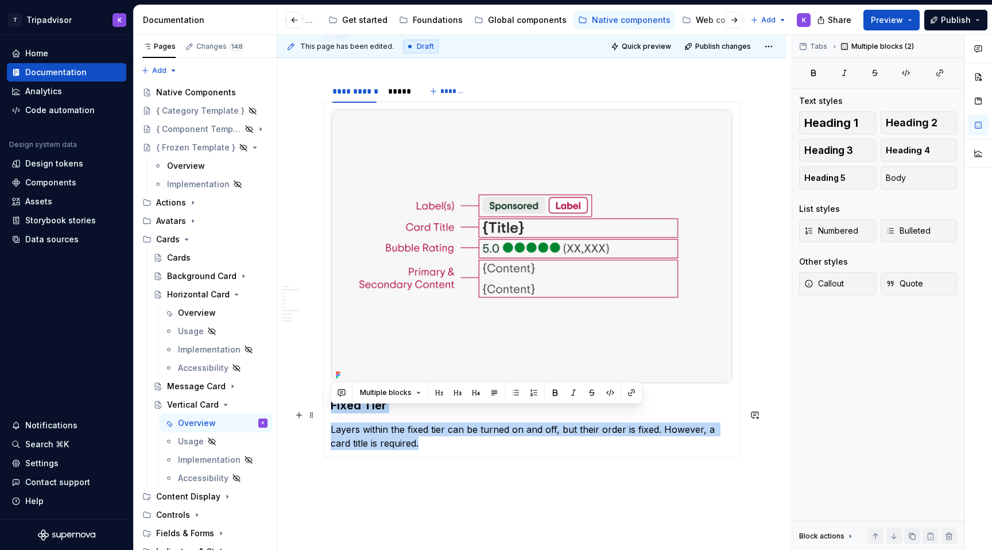
drag, startPoint x: 412, startPoint y: 454, endPoint x: 329, endPoint y: 414, distance: 92.2
click at [329, 414] on div "Fixed Tier Layers within the fixed tier can be turned on and off, but their ord…" at bounding box center [531, 280] width 417 height 357
copy section-item-column "Fixed Tier Layers within the fixed tier can be turned on and off, but their ord…"
click at [203, 316] on div "Overview" at bounding box center [197, 312] width 38 height 11
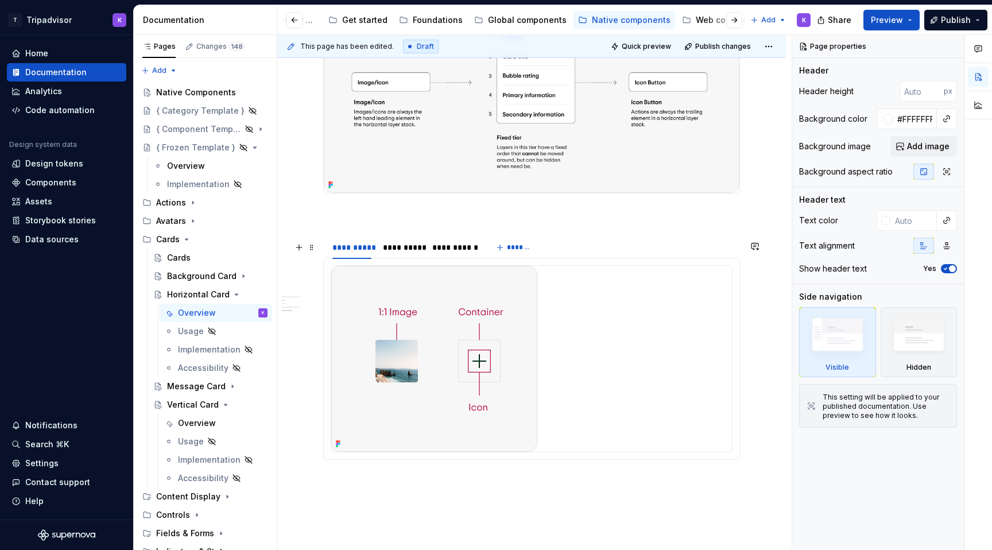
scroll to position [1482, 0]
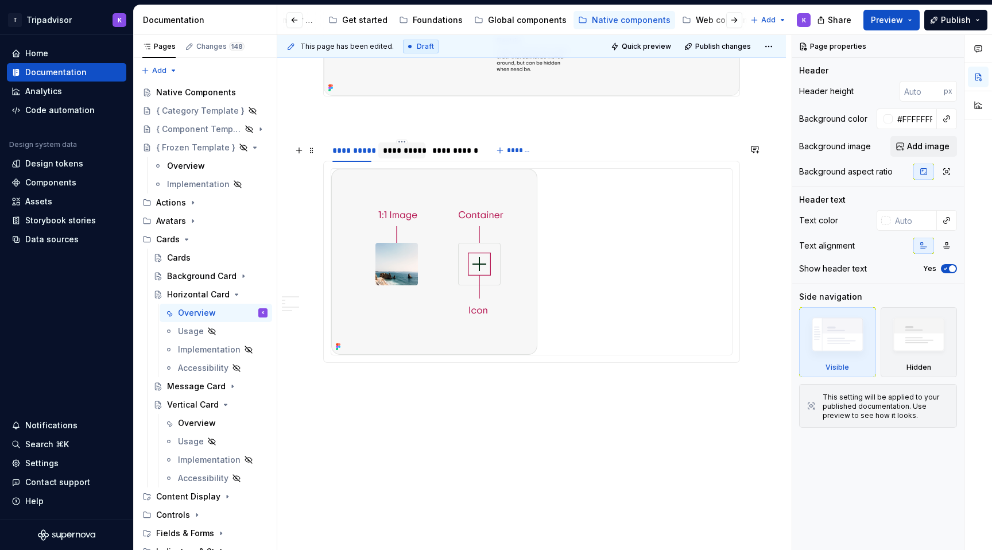
click at [409, 154] on div "**********" at bounding box center [402, 150] width 38 height 11
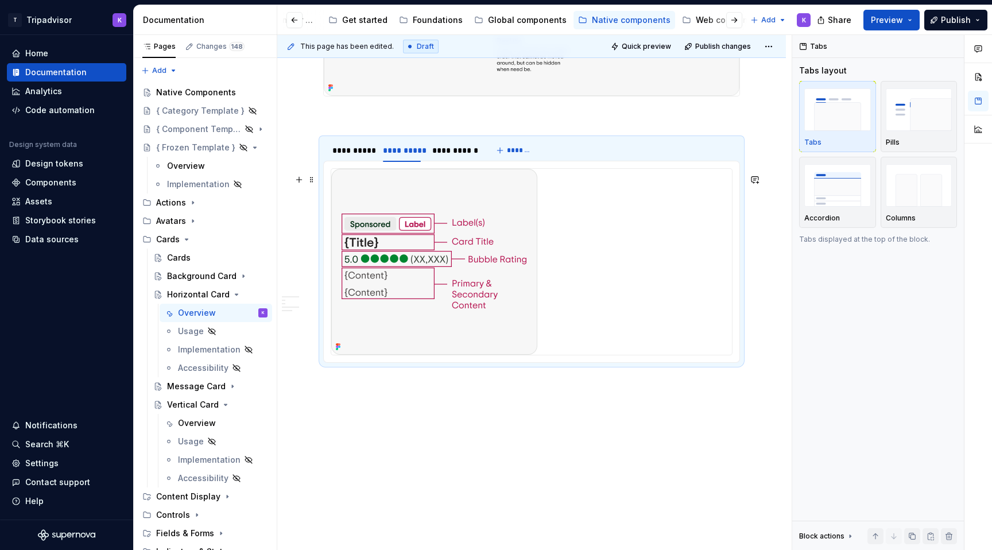
click at [552, 328] on div at bounding box center [531, 262] width 401 height 186
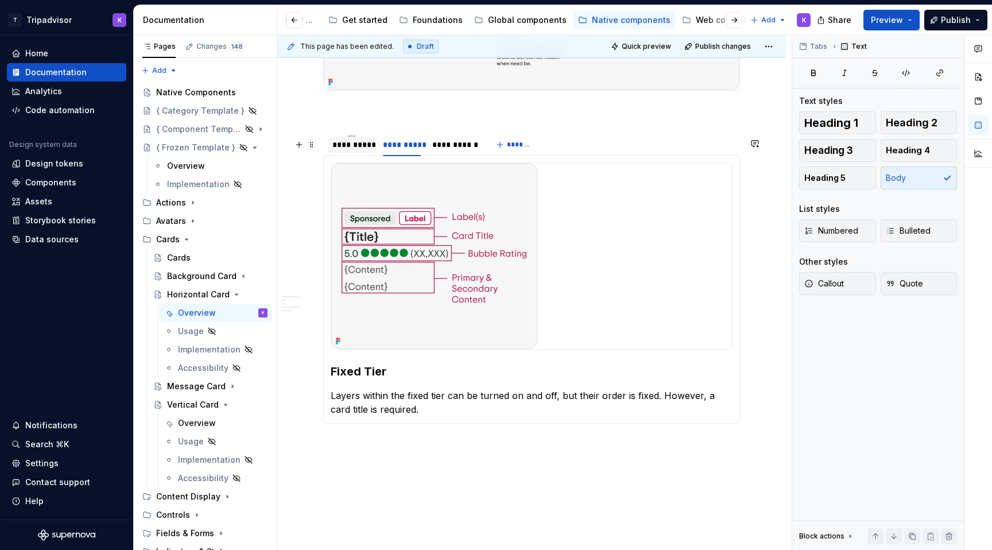
click at [347, 150] on div "**********" at bounding box center [351, 144] width 39 height 11
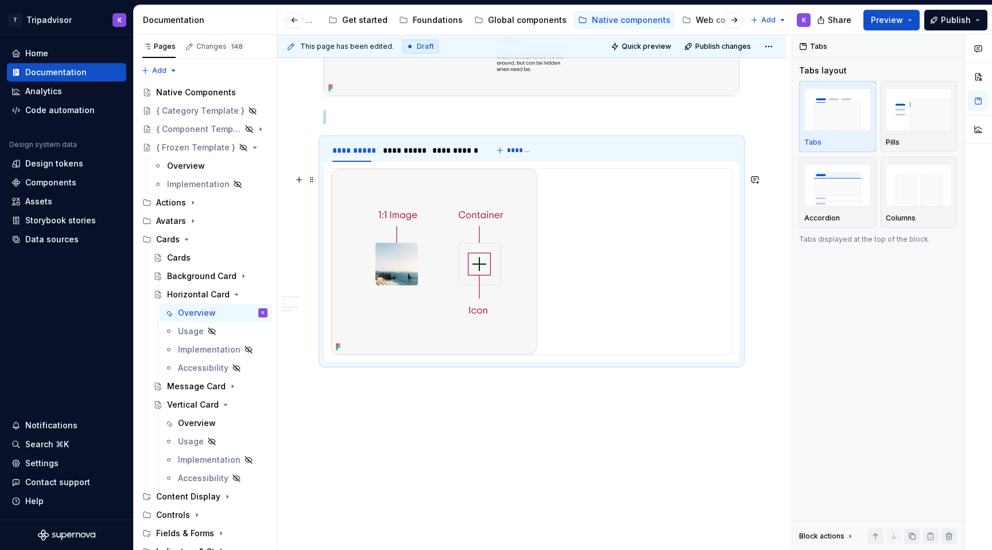
type textarea "*"
click at [565, 303] on div at bounding box center [531, 262] width 401 height 186
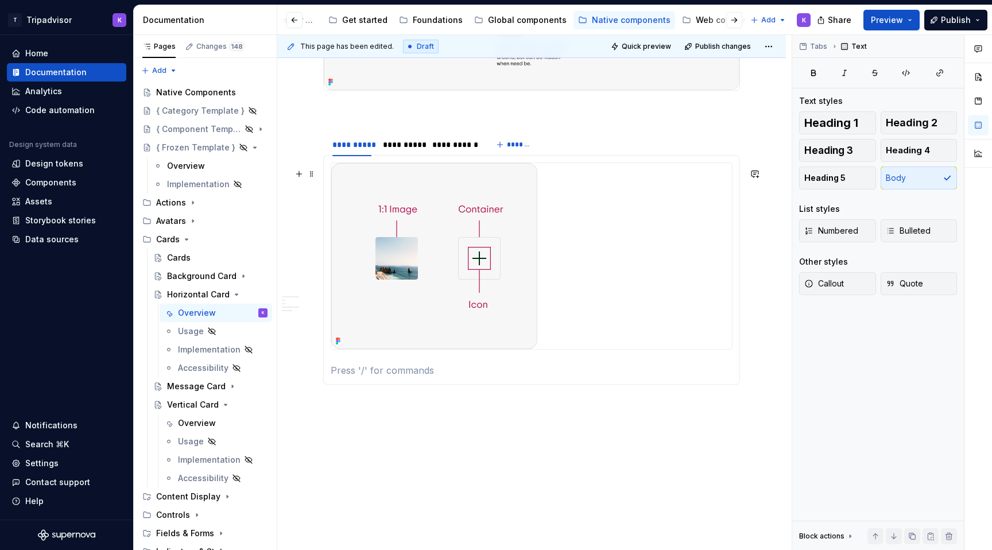
paste div
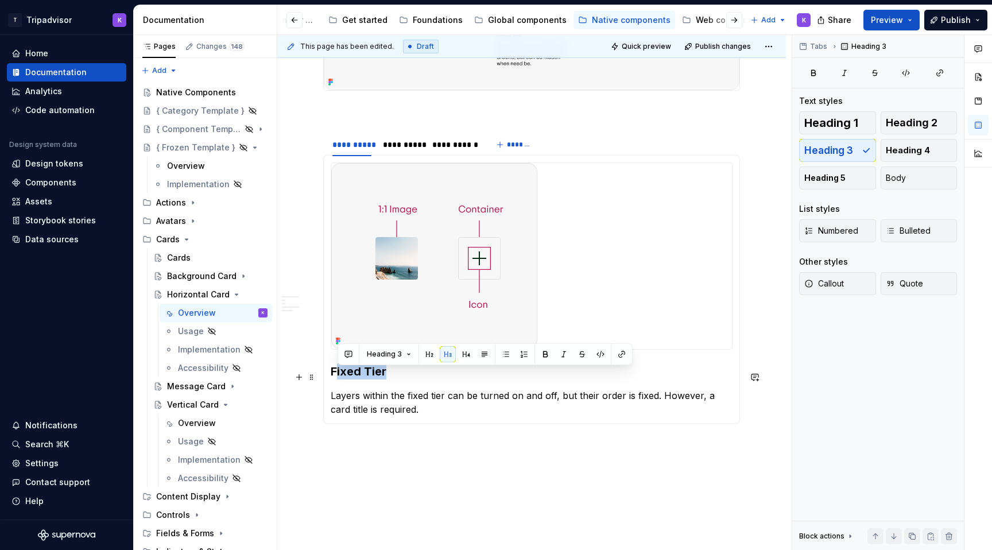
drag, startPoint x: 395, startPoint y: 374, endPoint x: 335, endPoint y: 374, distance: 59.1
click at [335, 374] on h3 "Fixed Tier" at bounding box center [532, 372] width 402 height 16
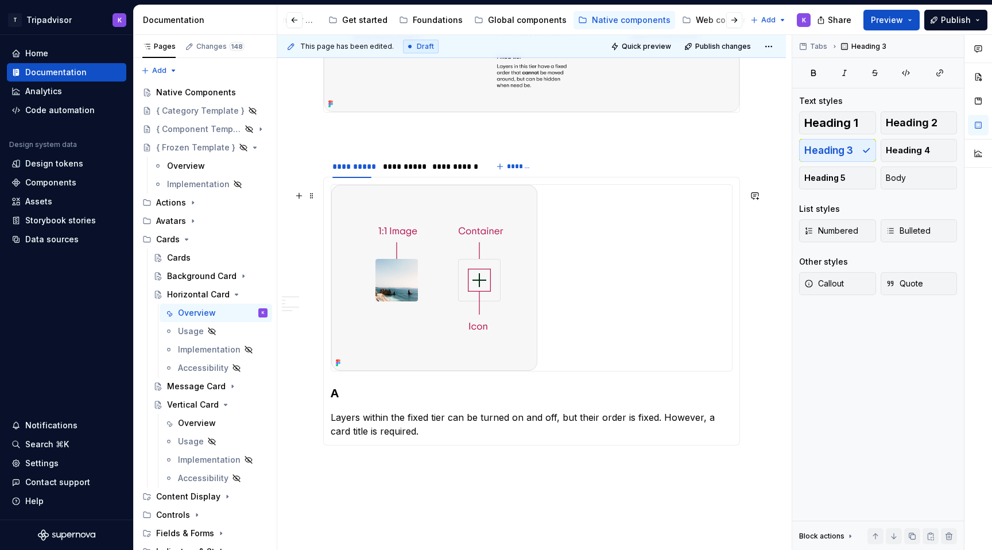
scroll to position [1463, 0]
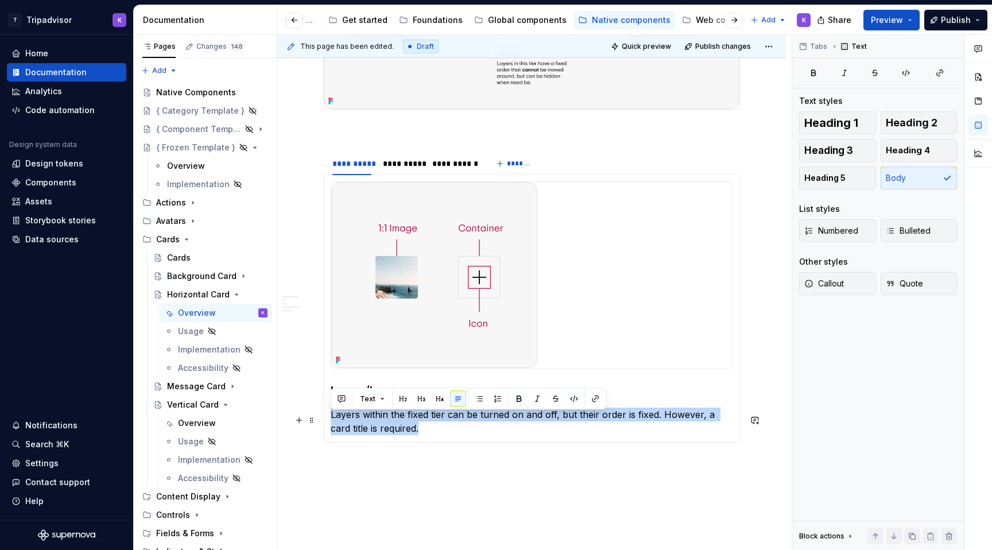
drag, startPoint x: 404, startPoint y: 438, endPoint x: 327, endPoint y: 423, distance: 78.4
click at [327, 423] on div "Image/Icon Layers within the fixed tier can be turned on and off, but their ord…" at bounding box center [531, 308] width 417 height 269
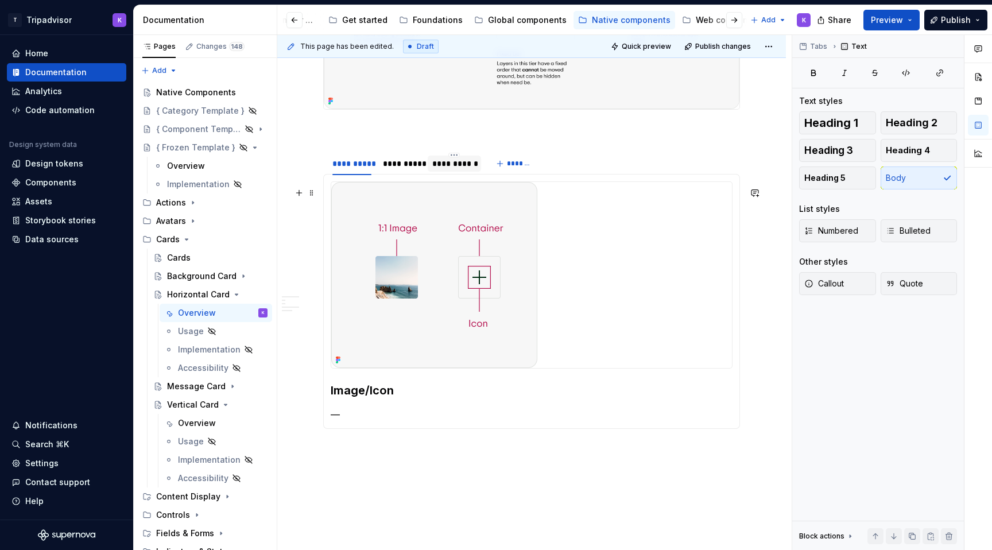
click at [455, 169] on div "**********" at bounding box center [454, 163] width 44 height 11
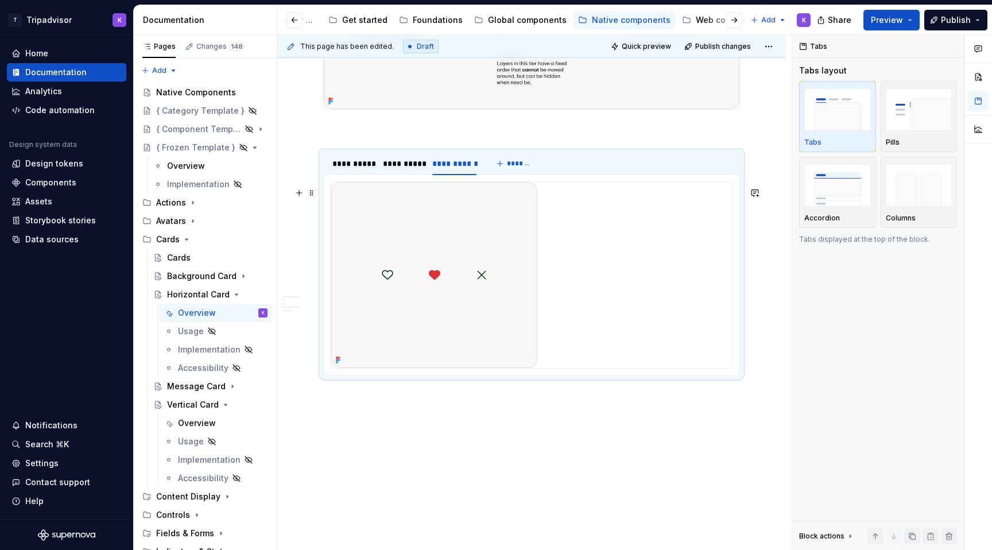
click at [560, 362] on div at bounding box center [531, 275] width 401 height 186
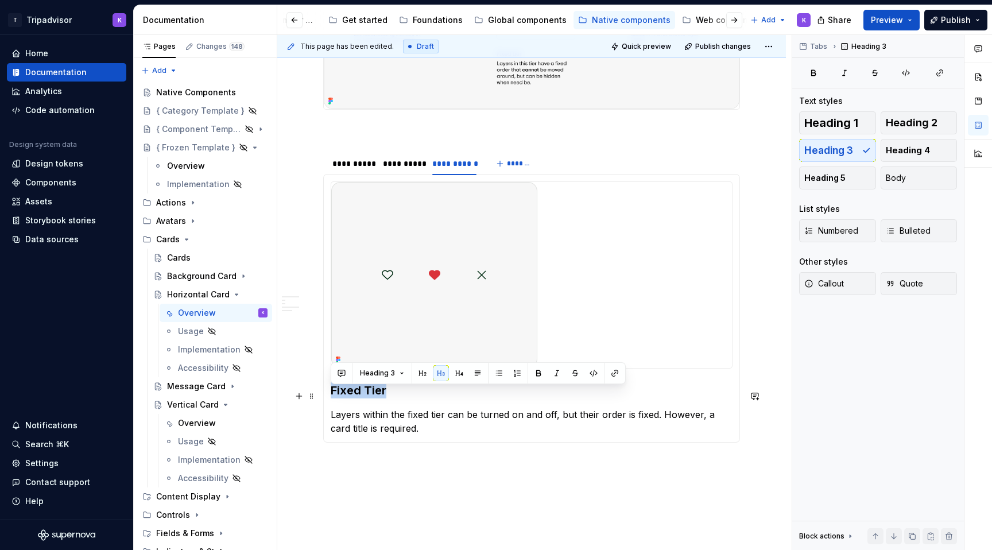
drag, startPoint x: 400, startPoint y: 396, endPoint x: 326, endPoint y: 396, distance: 73.5
click at [326, 396] on div "Image/Icon — Fixed Tier Layers within the fixed tier can be turned on and off, …" at bounding box center [531, 308] width 417 height 269
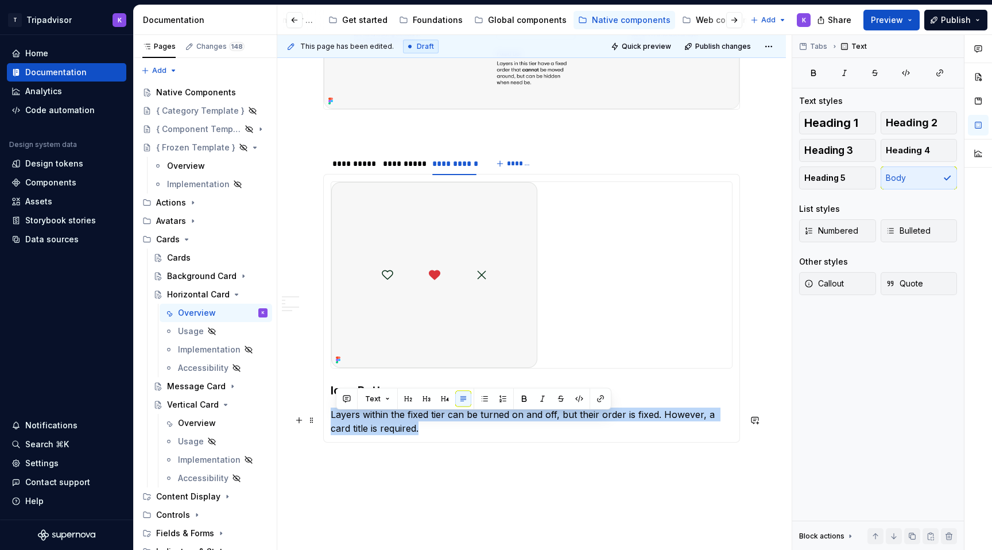
drag, startPoint x: 407, startPoint y: 435, endPoint x: 331, endPoint y: 419, distance: 77.0
click at [331, 419] on p "Layers within the fixed tier can be turned on and off, but their order is fixed…" at bounding box center [532, 422] width 402 height 28
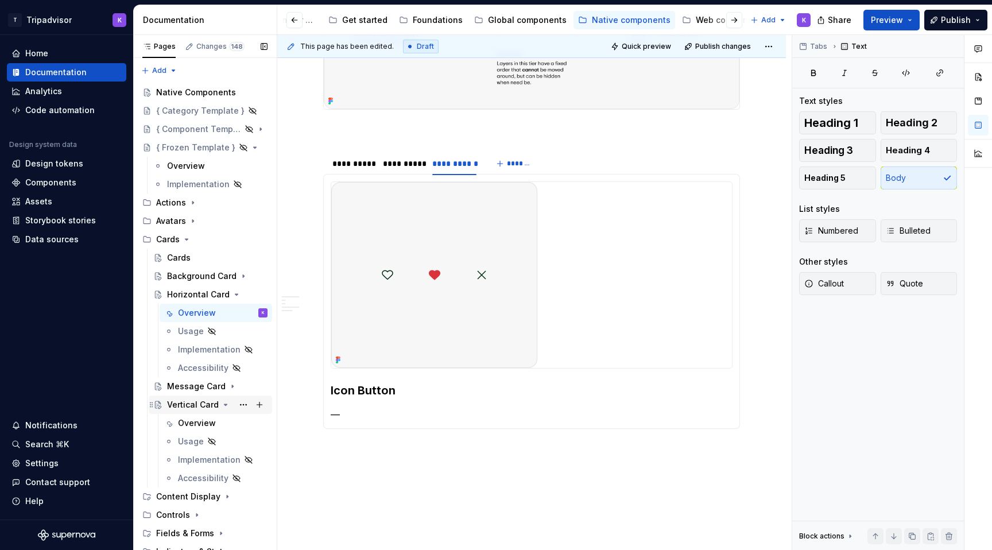
click at [198, 407] on div "Vertical Card" at bounding box center [193, 404] width 52 height 11
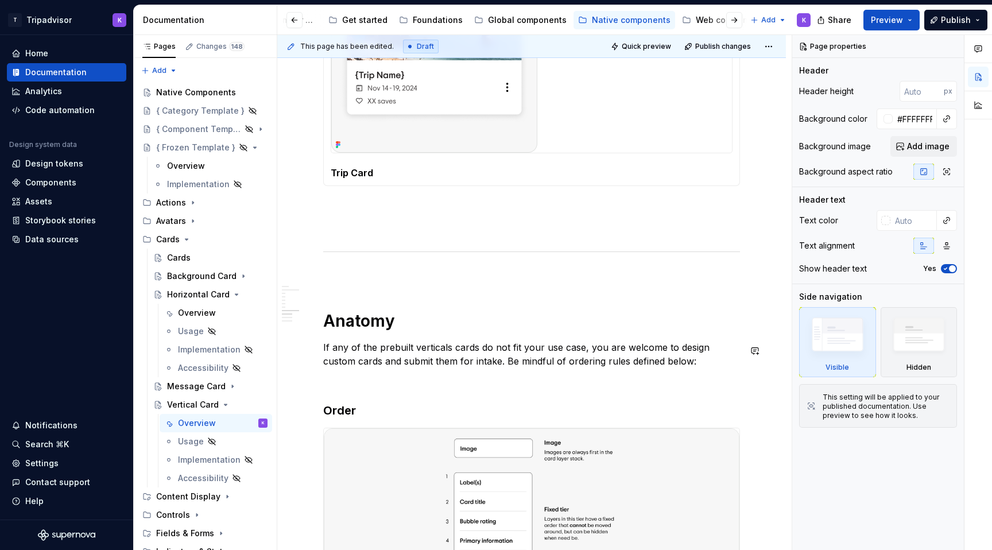
scroll to position [1800, 0]
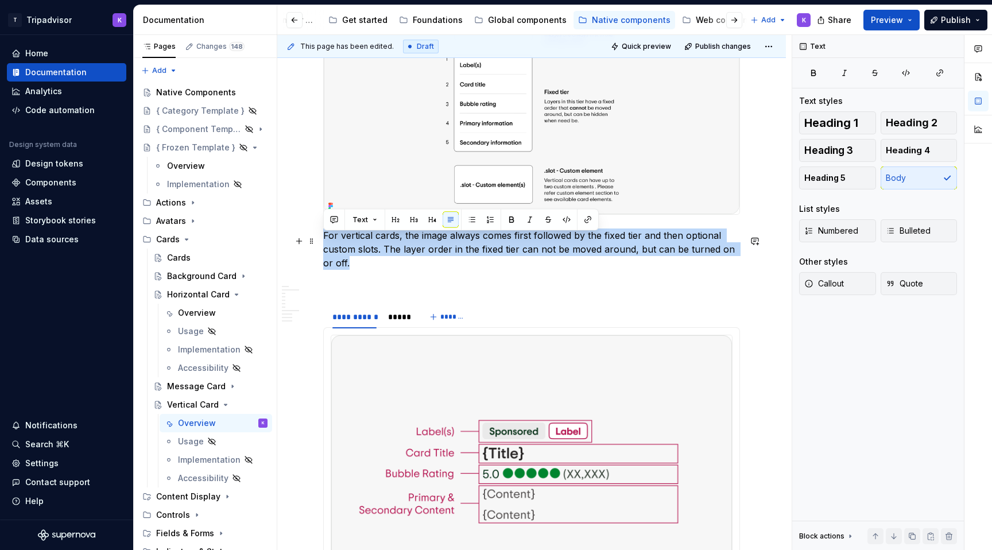
drag, startPoint x: 341, startPoint y: 269, endPoint x: 322, endPoint y: 239, distance: 34.6
copy p "For vertical cards, the image always comes first followed by the fixed tier and…"
click at [191, 301] on div "Horizontal Card" at bounding box center [217, 295] width 100 height 16
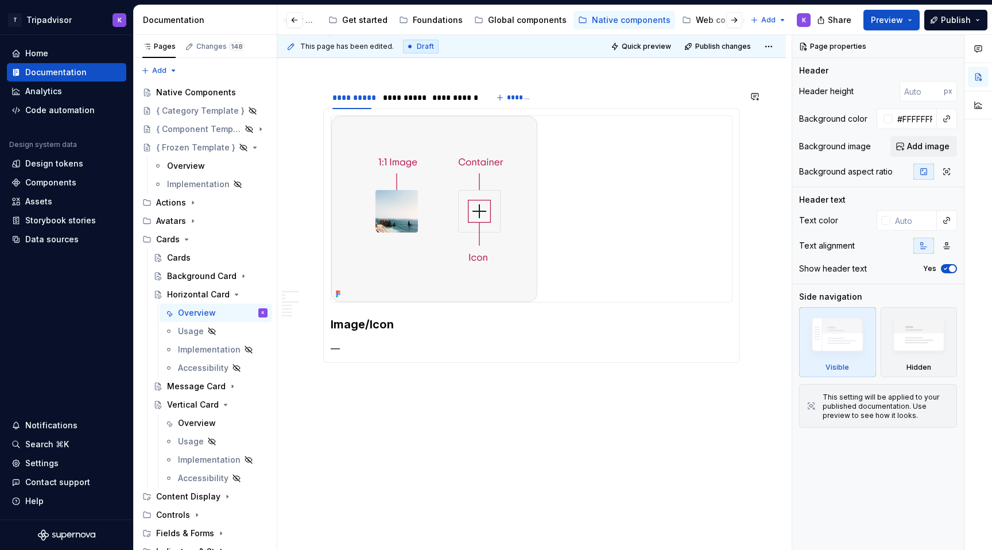
scroll to position [1320, 0]
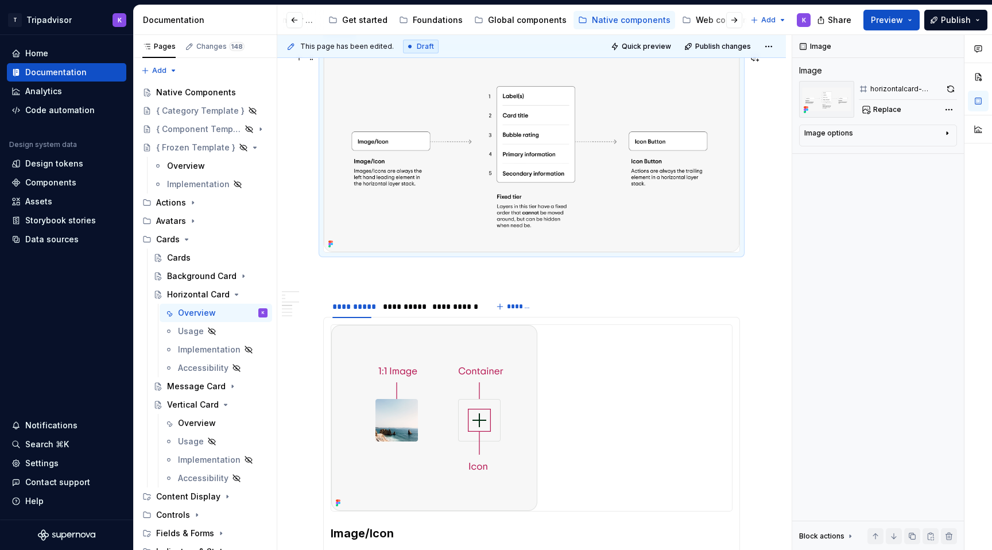
type textarea "*"
click at [380, 280] on p at bounding box center [531, 273] width 417 height 14
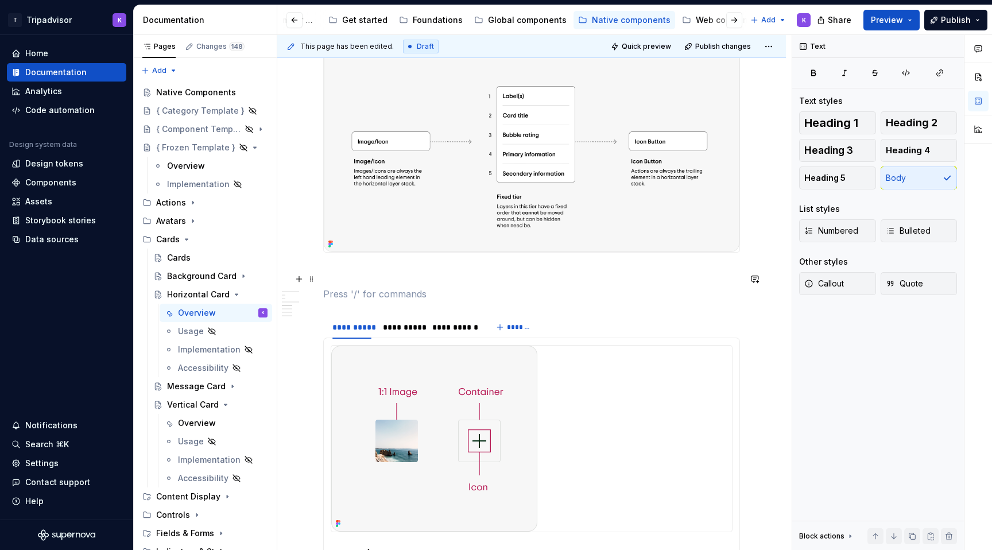
click at [368, 277] on p at bounding box center [531, 273] width 417 height 14
paste div
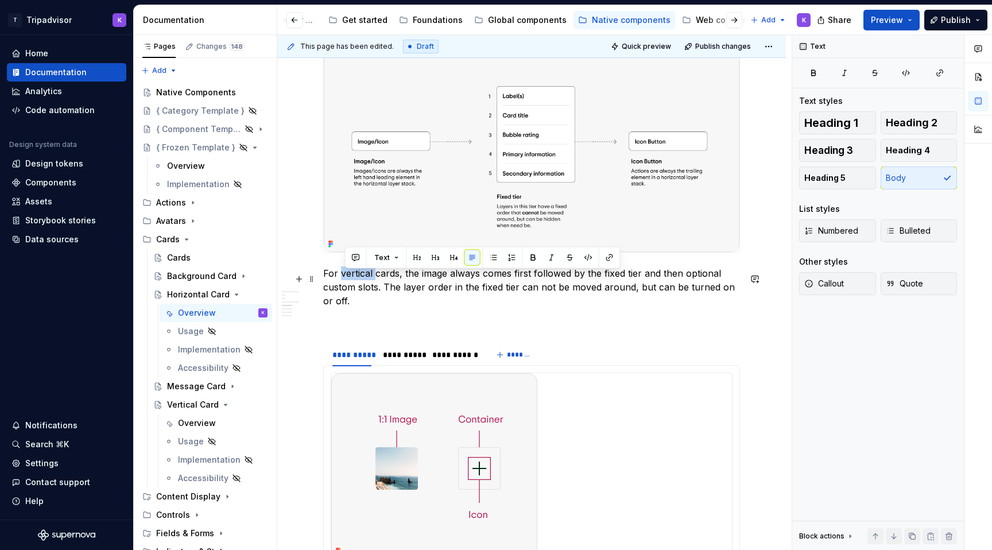
drag, startPoint x: 373, startPoint y: 277, endPoint x: 342, endPoint y: 277, distance: 31.0
click at [342, 277] on p "For vertical cards, the image always comes first followed by the fixed tier and…" at bounding box center [531, 286] width 417 height 41
drag, startPoint x: 490, startPoint y: 279, endPoint x: 462, endPoint y: 280, distance: 28.7
click at [462, 280] on p "For horizontal cards, the image always comes first followed by the fixed tier a…" at bounding box center [531, 286] width 417 height 41
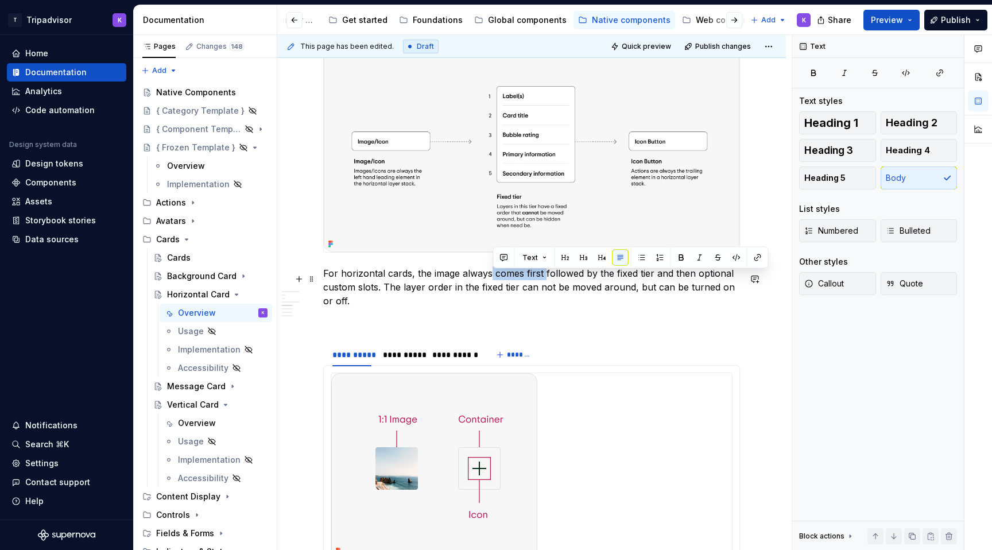
drag, startPoint x: 543, startPoint y: 280, endPoint x: 490, endPoint y: 280, distance: 52.3
click at [490, 280] on p "For horizontal cards, the image always comes first followed by the fixed tier a…" at bounding box center [531, 286] width 417 height 41
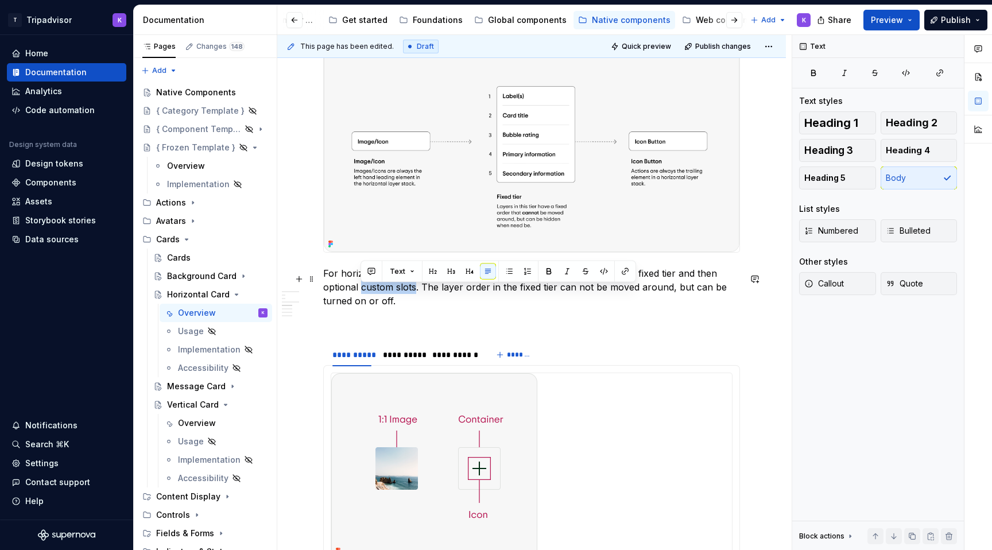
drag, startPoint x: 415, startPoint y: 296, endPoint x: 361, endPoint y: 295, distance: 54.0
click at [361, 295] on p "For horizontal cards, the image always leads on the left followed by the fixed …" at bounding box center [531, 286] width 417 height 41
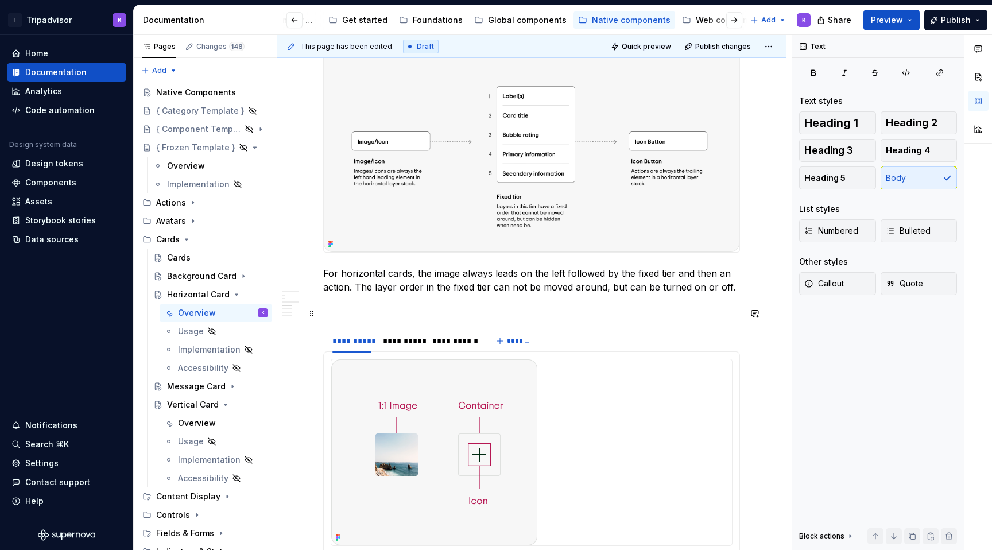
click at [424, 314] on p at bounding box center [531, 308] width 417 height 14
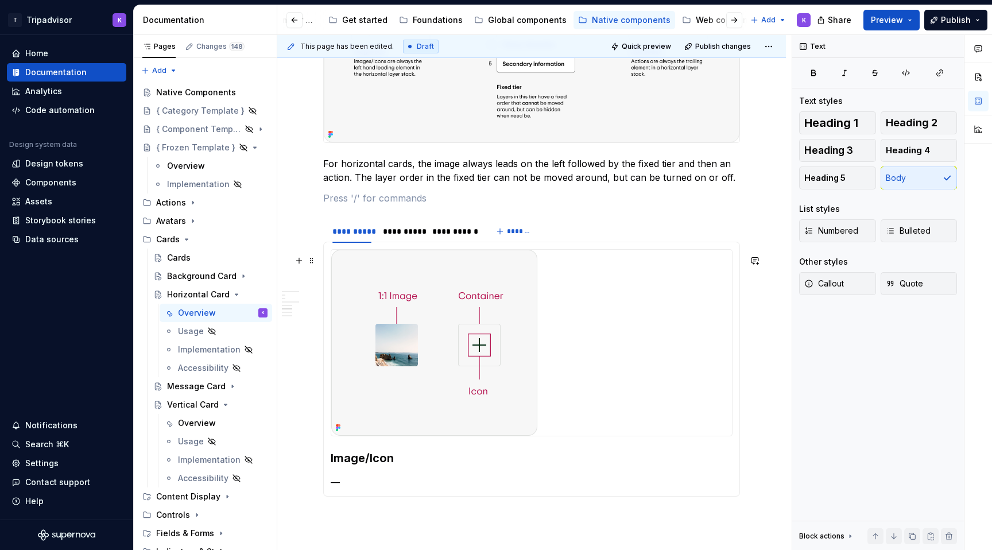
scroll to position [1432, 0]
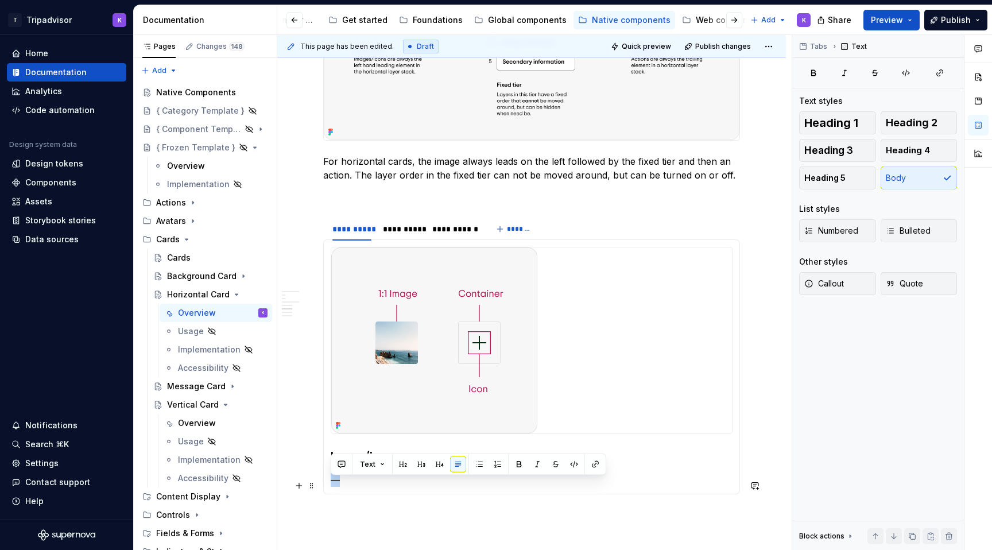
drag, startPoint x: 373, startPoint y: 488, endPoint x: 330, endPoint y: 488, distance: 42.5
click at [330, 488] on div "Image/Icon — Fixed Tier Layers within the fixed tier can be turned on and off, …" at bounding box center [531, 366] width 417 height 255
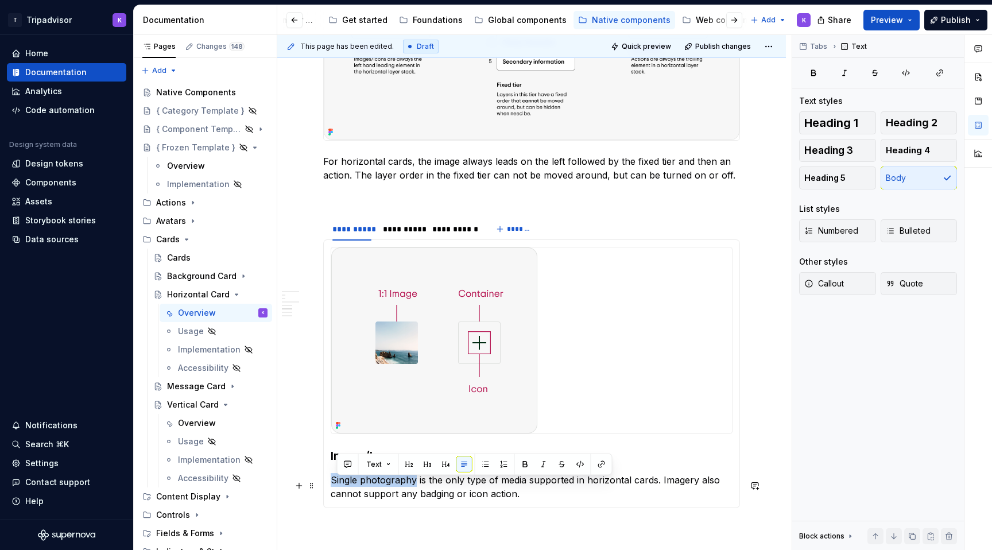
drag, startPoint x: 415, startPoint y: 485, endPoint x: 330, endPoint y: 488, distance: 85.6
click at [330, 488] on div "Image/Icon Single photography is the only type of media supported in horizontal…" at bounding box center [531, 373] width 417 height 269
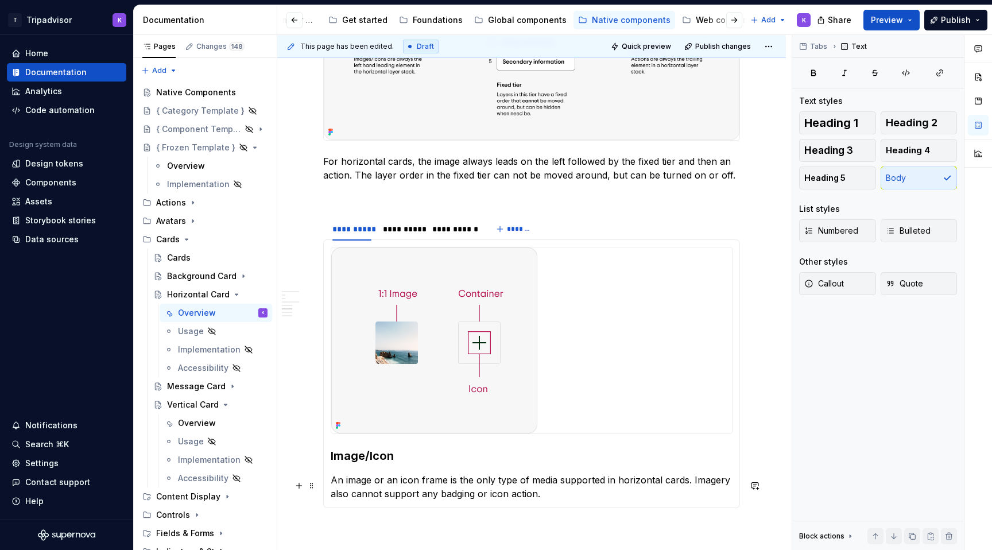
click at [457, 485] on p "An image or an icon frame is the only type of media supported in horizontal car…" at bounding box center [532, 487] width 402 height 28
click at [520, 488] on p "An image or an icon frame are the only type of media supported in horizontal ca…" at bounding box center [532, 487] width 402 height 28
click at [618, 500] on p "An image or an icon frame are the only types of media supported in horizontal c…" at bounding box center [532, 487] width 402 height 28
click at [456, 235] on div "**********" at bounding box center [454, 228] width 44 height 11
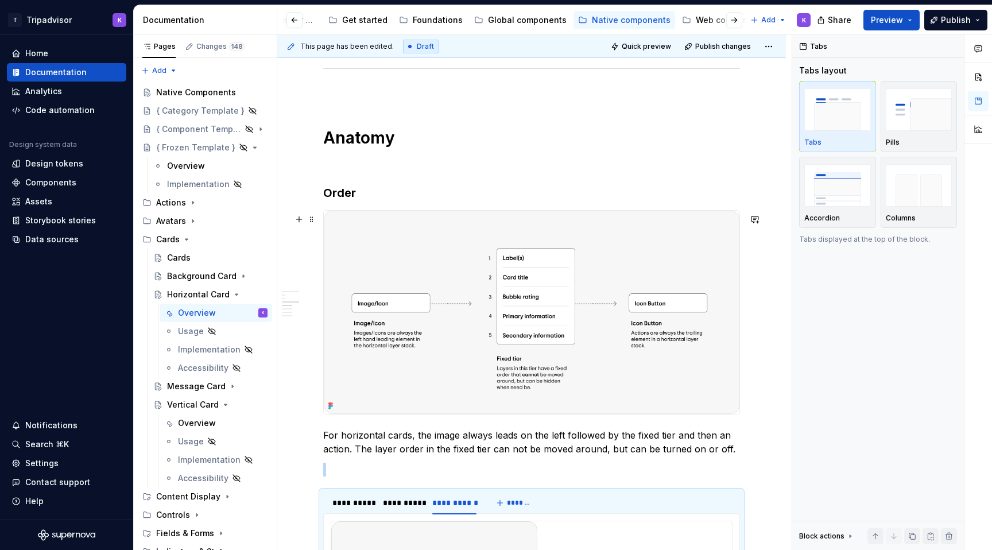
scroll to position [1020, 0]
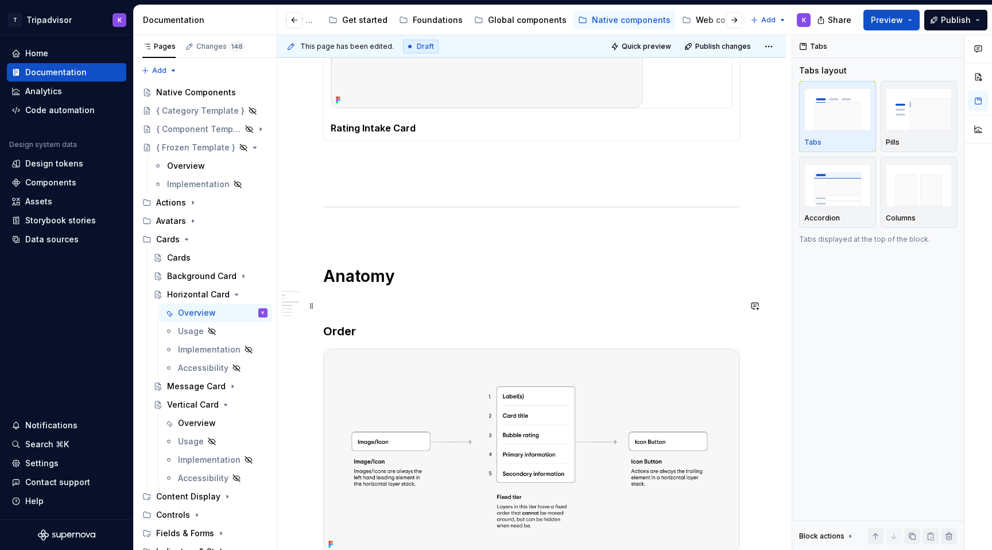
click at [460, 319] on div "**********" at bounding box center [531, 61] width 417 height 1709
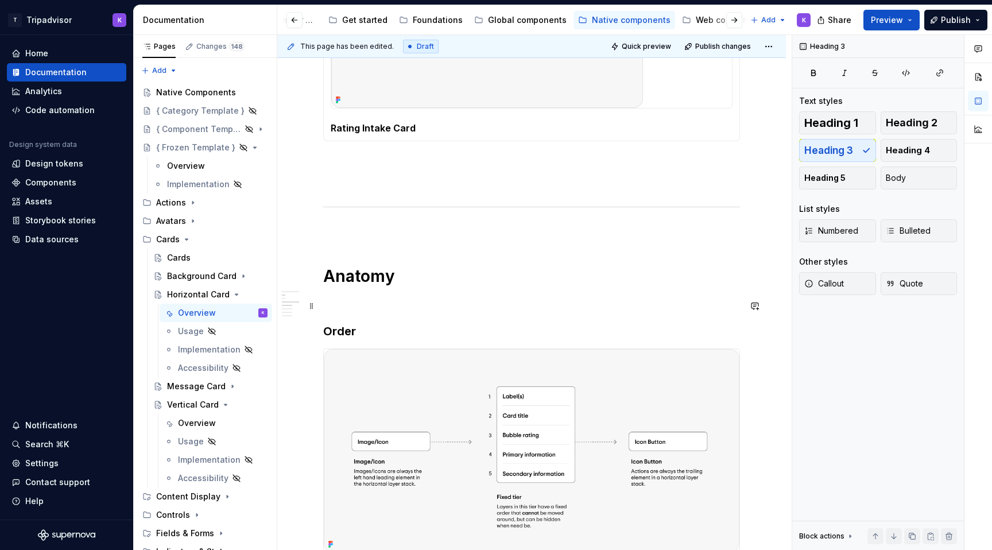
click at [459, 299] on p at bounding box center [531, 303] width 417 height 14
click at [198, 423] on div "Overview" at bounding box center [197, 422] width 38 height 11
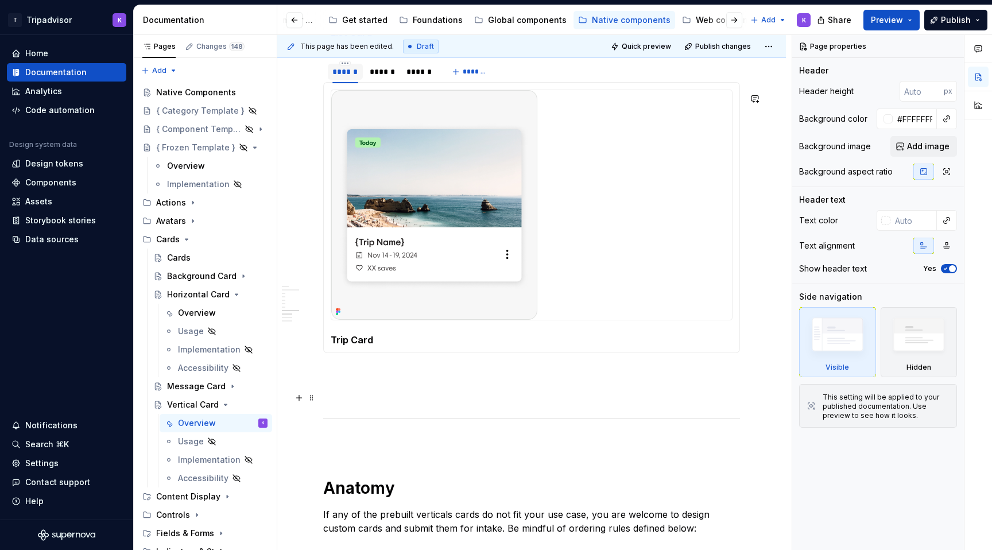
scroll to position [1470, 0]
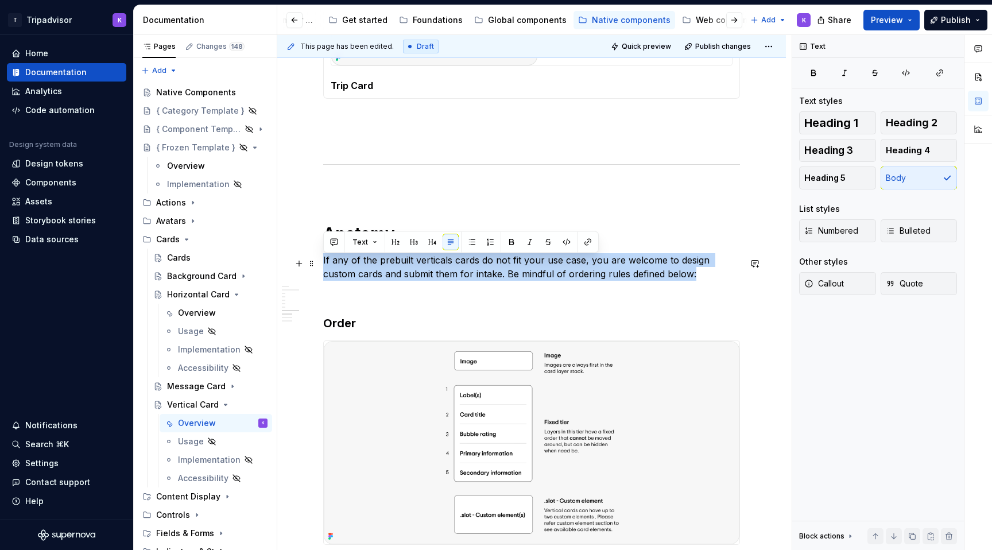
drag, startPoint x: 323, startPoint y: 262, endPoint x: 729, endPoint y: 282, distance: 405.9
click at [729, 281] on p "If any of the prebuilt verticals cards do not fit your use case, you are welcom…" at bounding box center [531, 267] width 417 height 28
copy p "If any of the prebuilt verticals cards do not fit your use case, you are welcom…"
click at [191, 312] on div "Overview" at bounding box center [197, 312] width 38 height 11
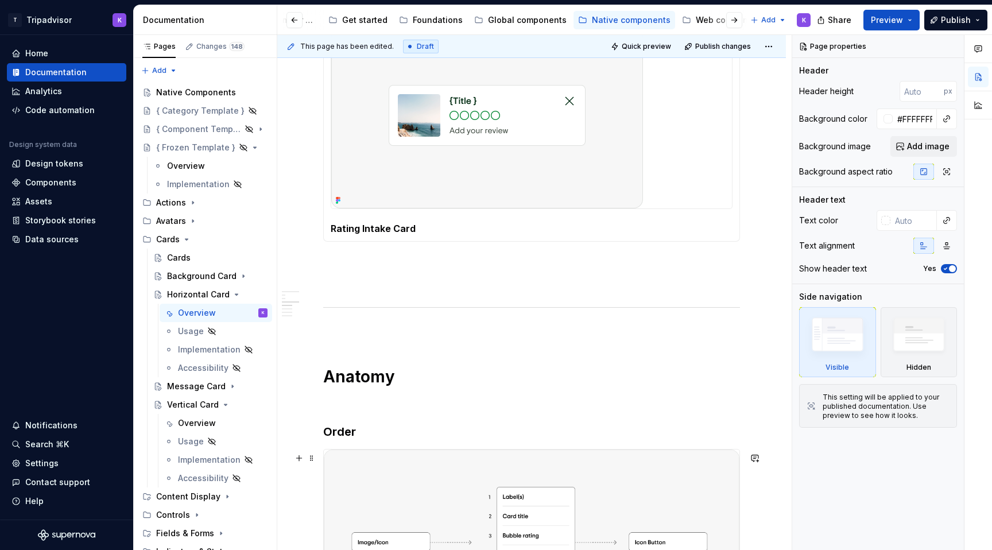
scroll to position [1079, 0]
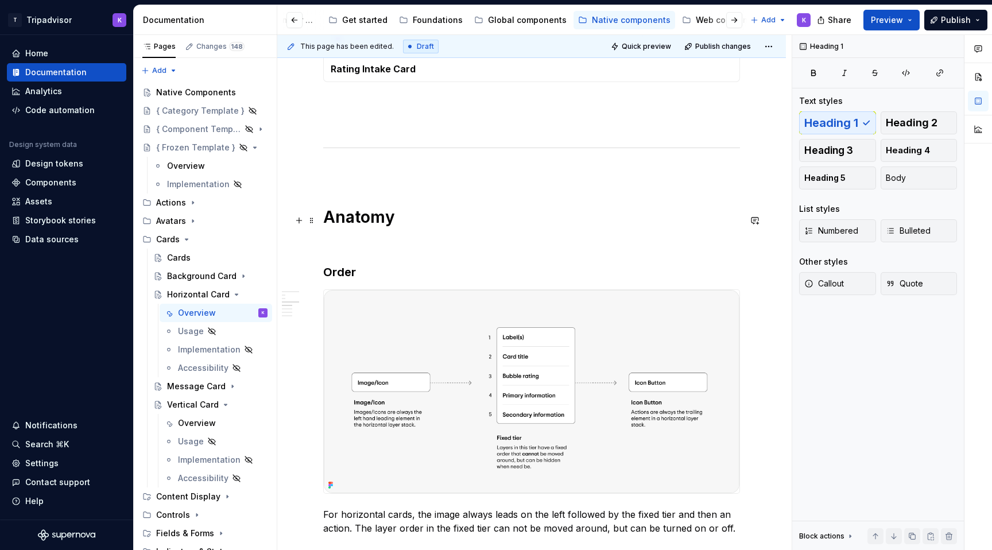
type textarea "*"
click at [366, 225] on h1 "Anatomy" at bounding box center [531, 217] width 417 height 21
click at [361, 242] on p at bounding box center [531, 244] width 417 height 14
paste div
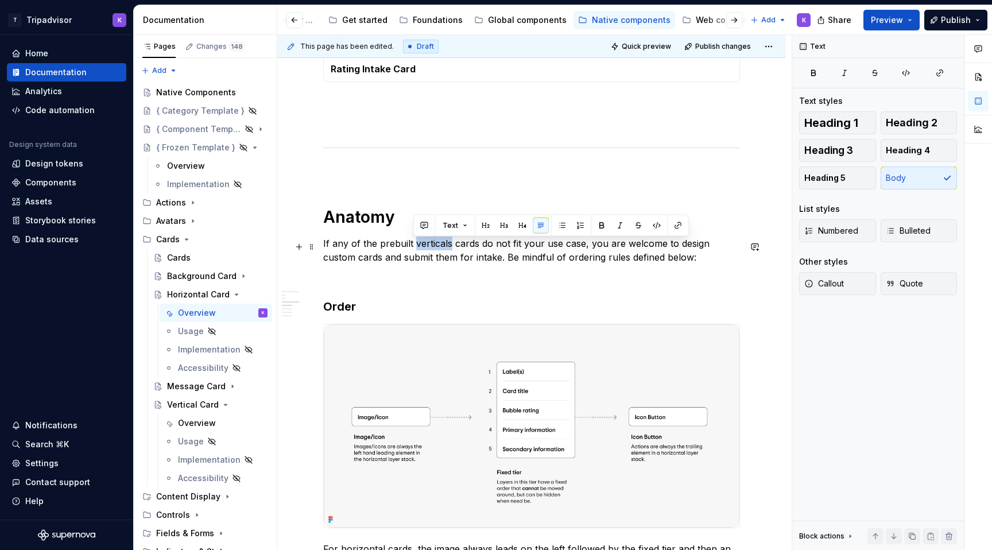
drag, startPoint x: 448, startPoint y: 243, endPoint x: 415, endPoint y: 243, distance: 33.3
click at [415, 243] on p "If any of the prebuilt verticals cards do not fit your use case, you are welcom…" at bounding box center [531, 251] width 417 height 28
click at [551, 277] on p at bounding box center [531, 278] width 417 height 14
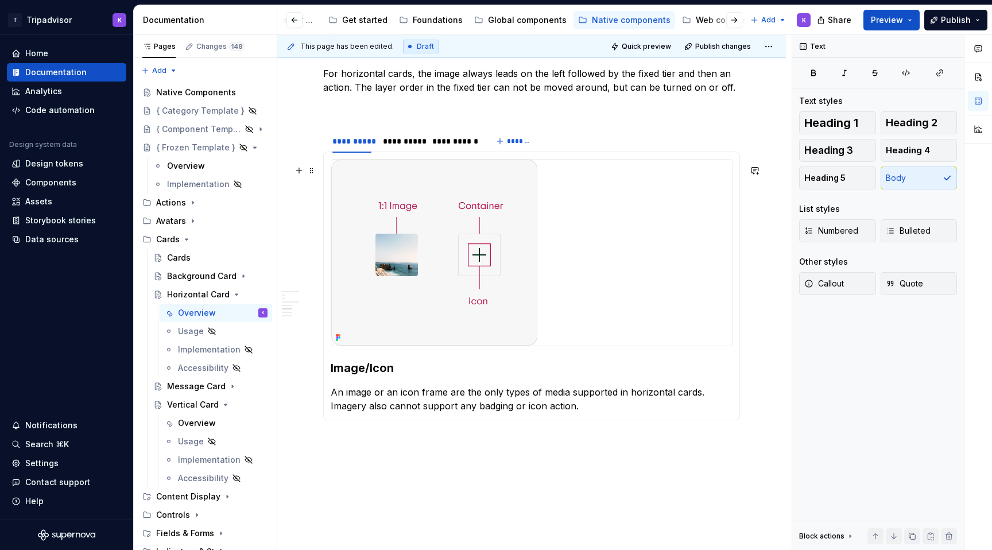
scroll to position [1609, 0]
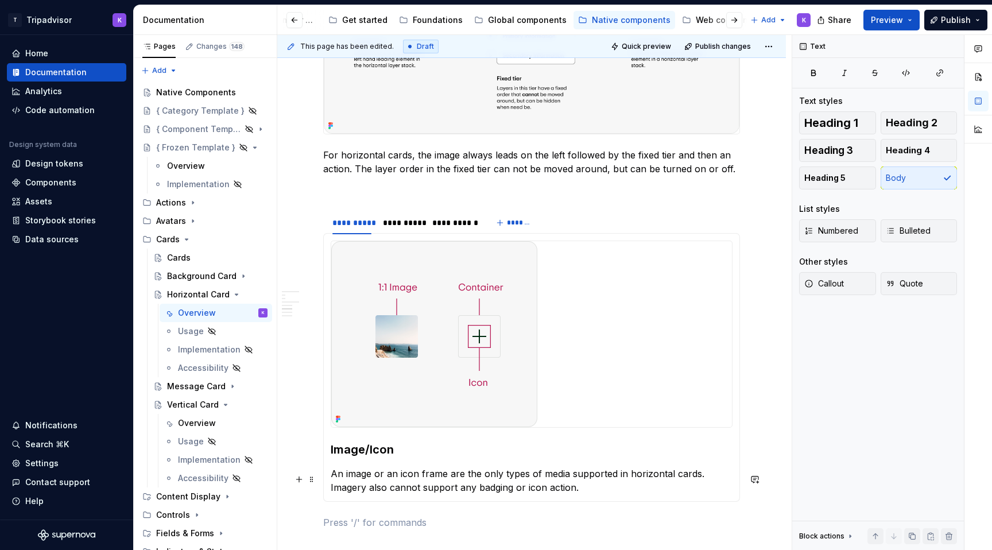
scroll to position [1547, 0]
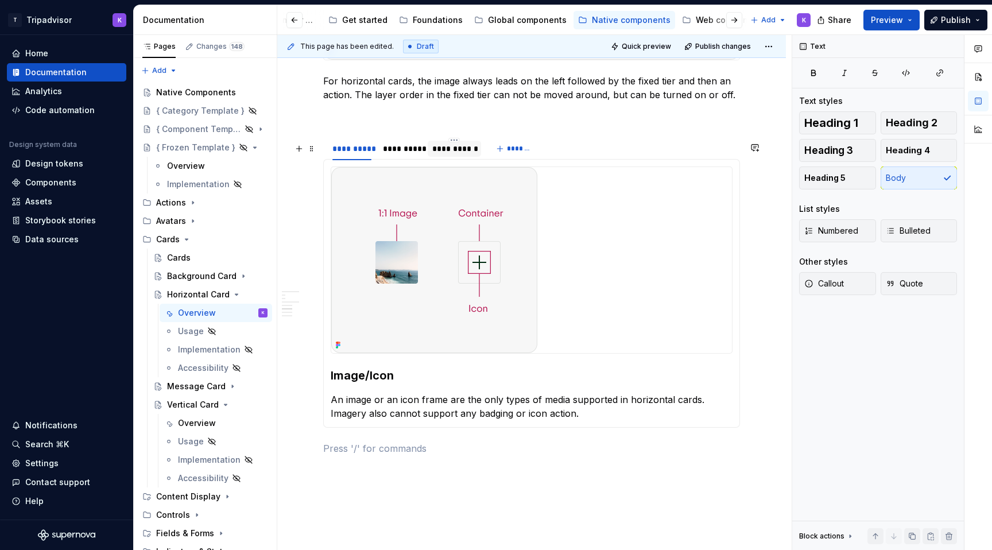
click at [446, 154] on div "**********" at bounding box center [454, 148] width 44 height 11
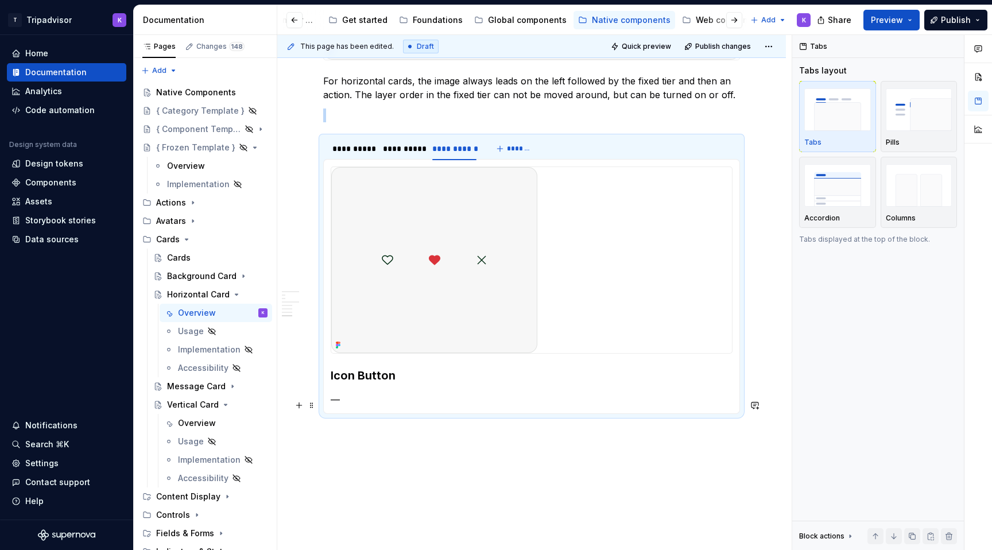
click at [463, 401] on p "—" at bounding box center [532, 400] width 402 height 14
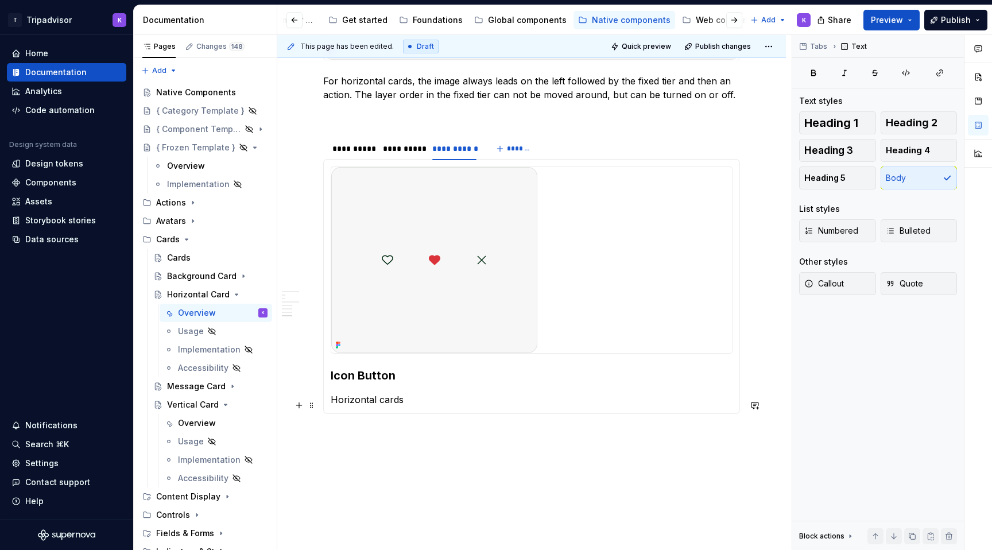
click at [413, 405] on p "Horizontal cards" at bounding box center [532, 400] width 402 height 14
type textarea "*"
